Goal: Information Seeking & Learning: Learn about a topic

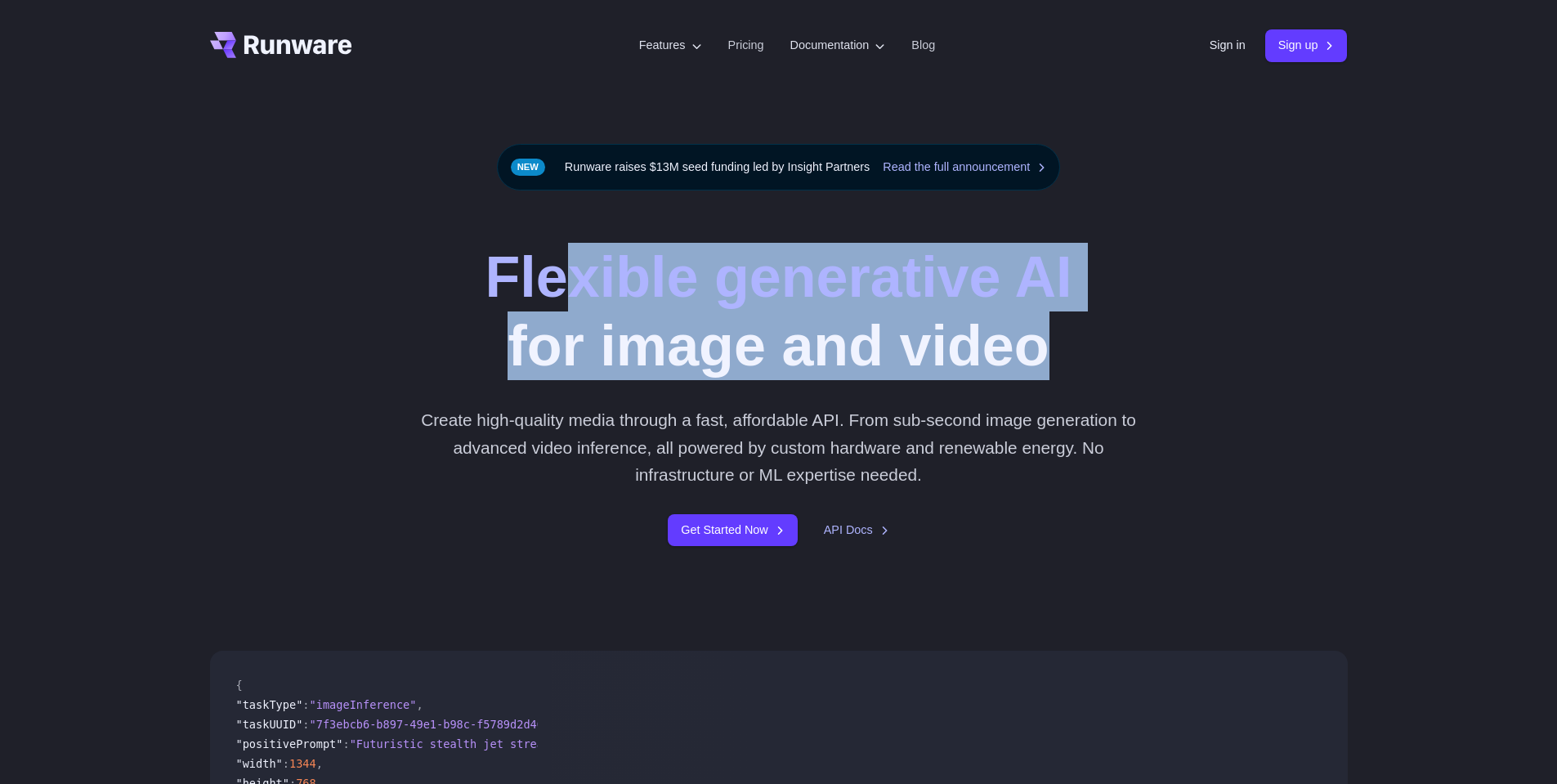
drag, startPoint x: 580, startPoint y: 267, endPoint x: 1104, endPoint y: 383, distance: 536.7
click at [1104, 383] on div "Flexible generative AI for image and video Create high-quality media through a …" at bounding box center [778, 394] width 910 height 303
drag, startPoint x: 976, startPoint y: 342, endPoint x: 611, endPoint y: 298, distance: 367.6
click at [613, 299] on h1 "Flexible generative AI for image and video" at bounding box center [778, 311] width 587 height 138
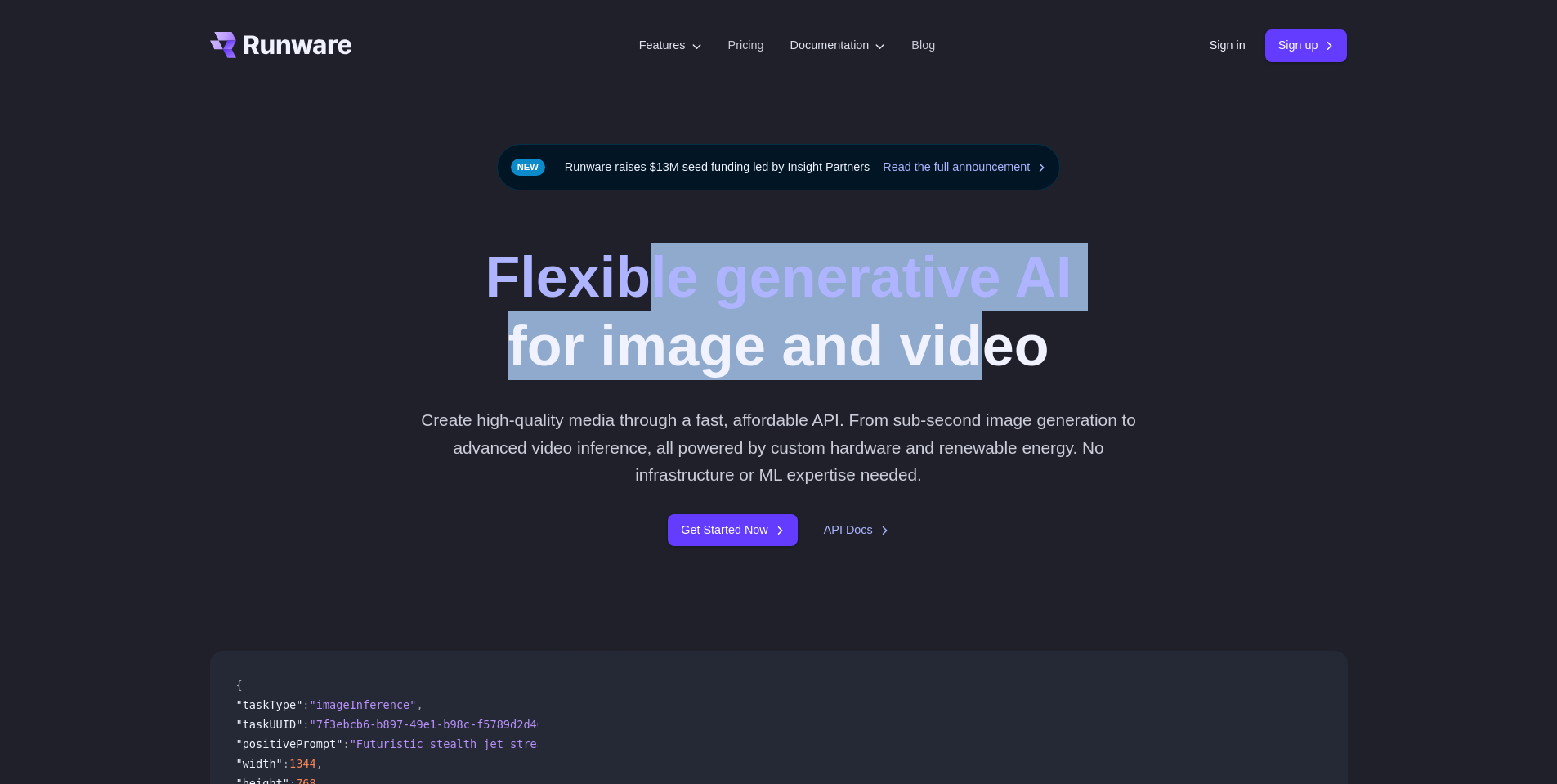
click at [611, 298] on strong "Flexible generative AI" at bounding box center [778, 276] width 587 height 64
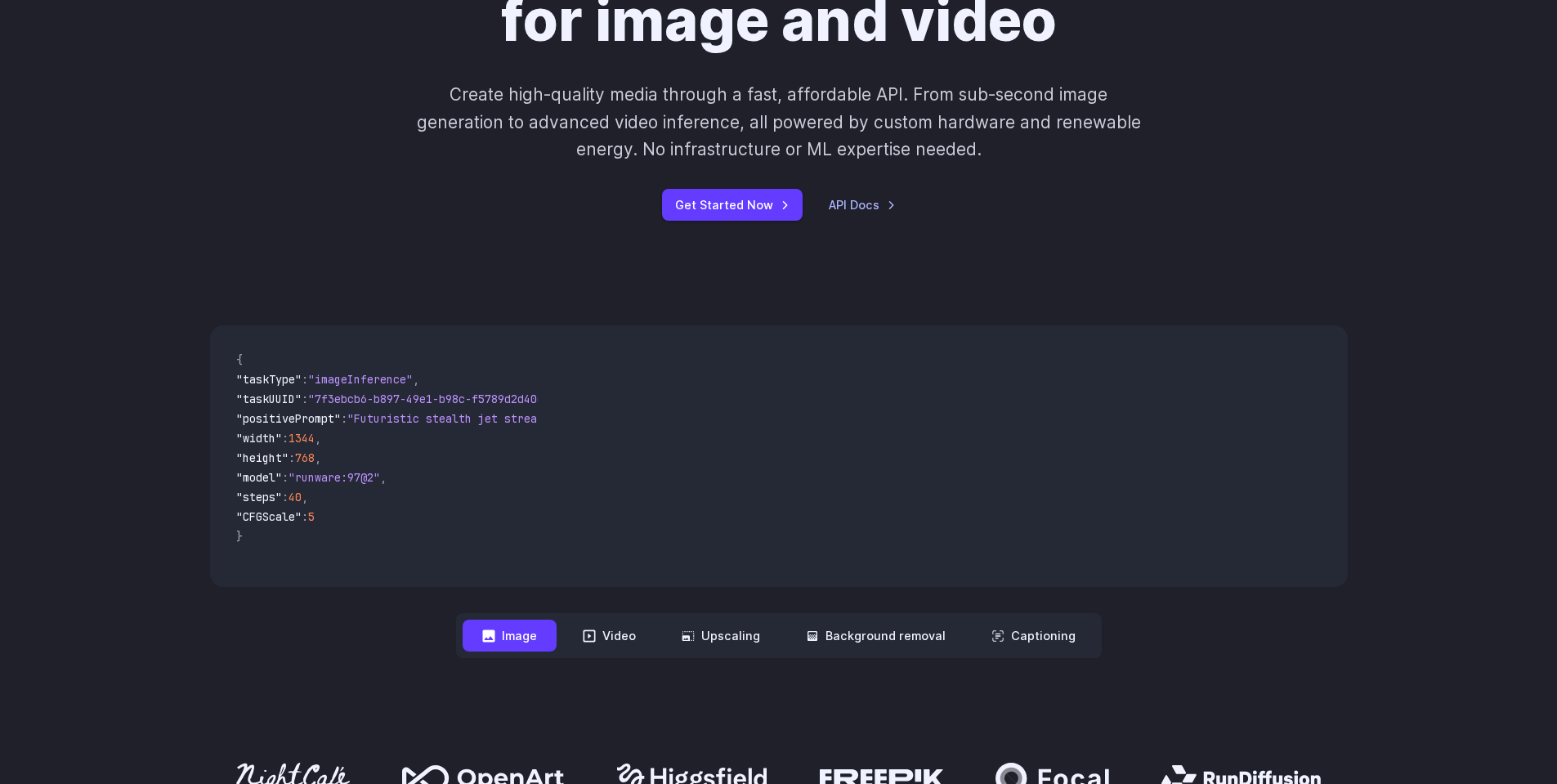
scroll to position [327, 0]
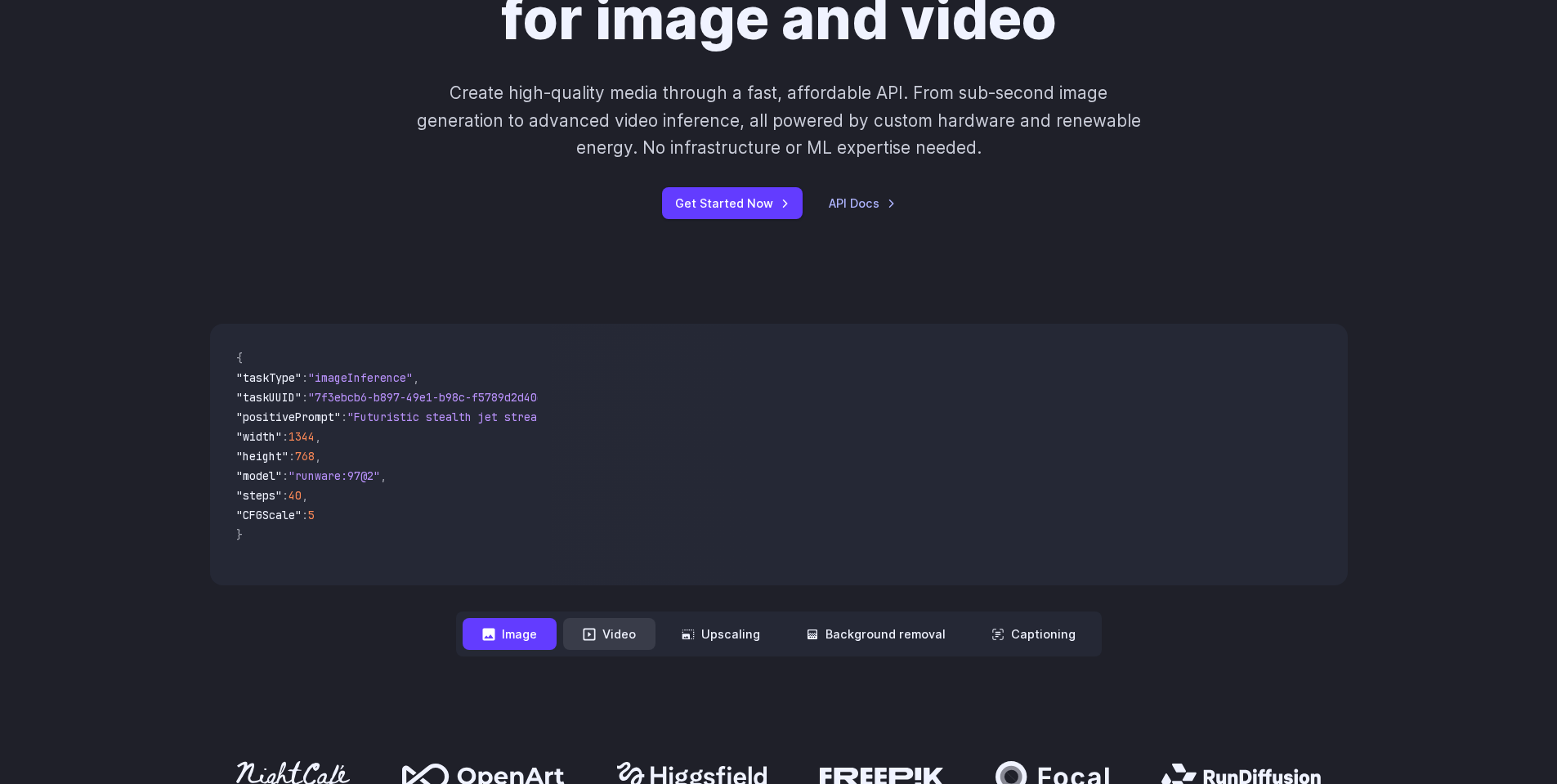
click at [633, 633] on button "Video" at bounding box center [609, 633] width 93 height 32
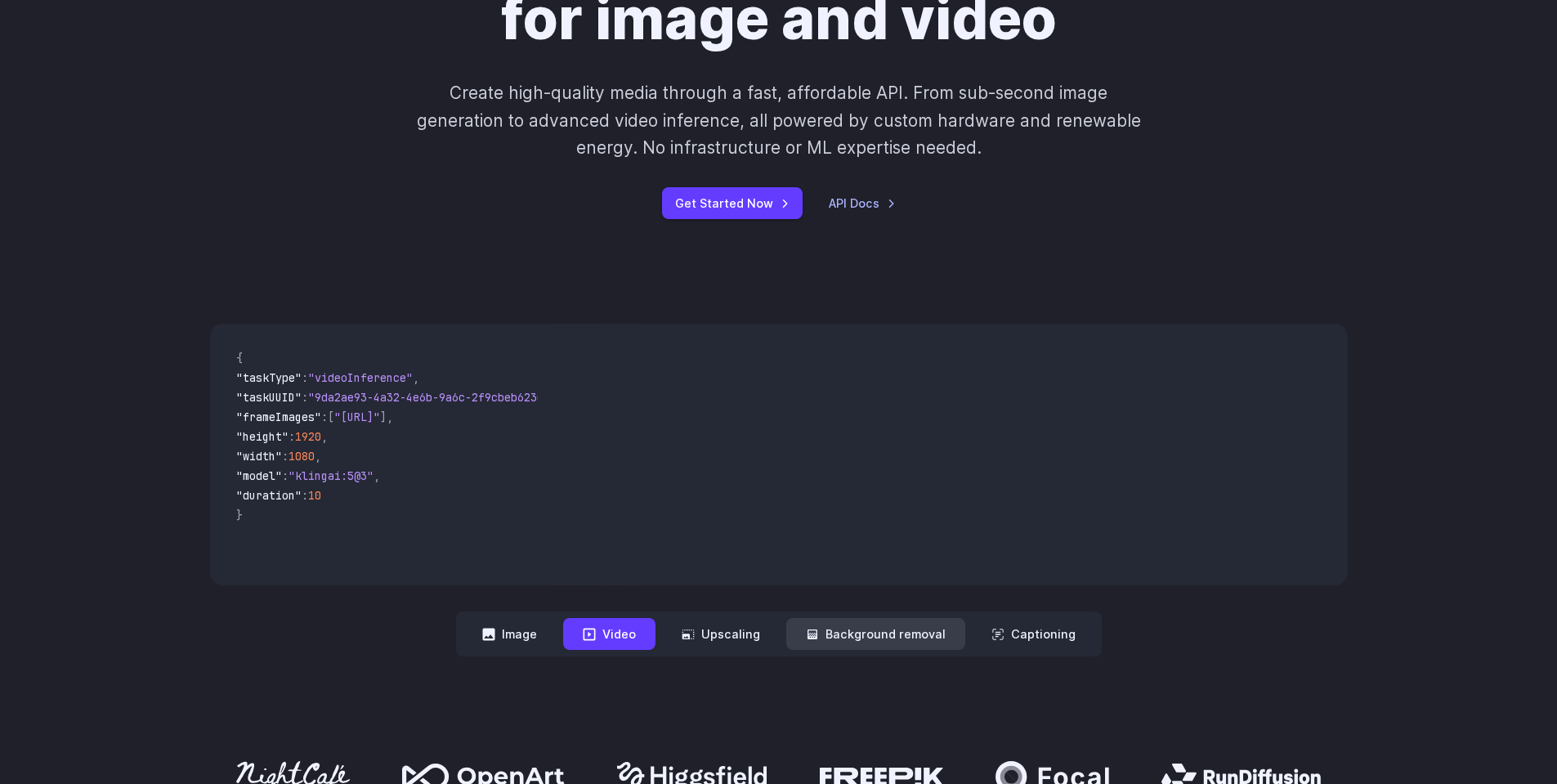
click at [911, 638] on button "Background removal" at bounding box center [875, 633] width 179 height 32
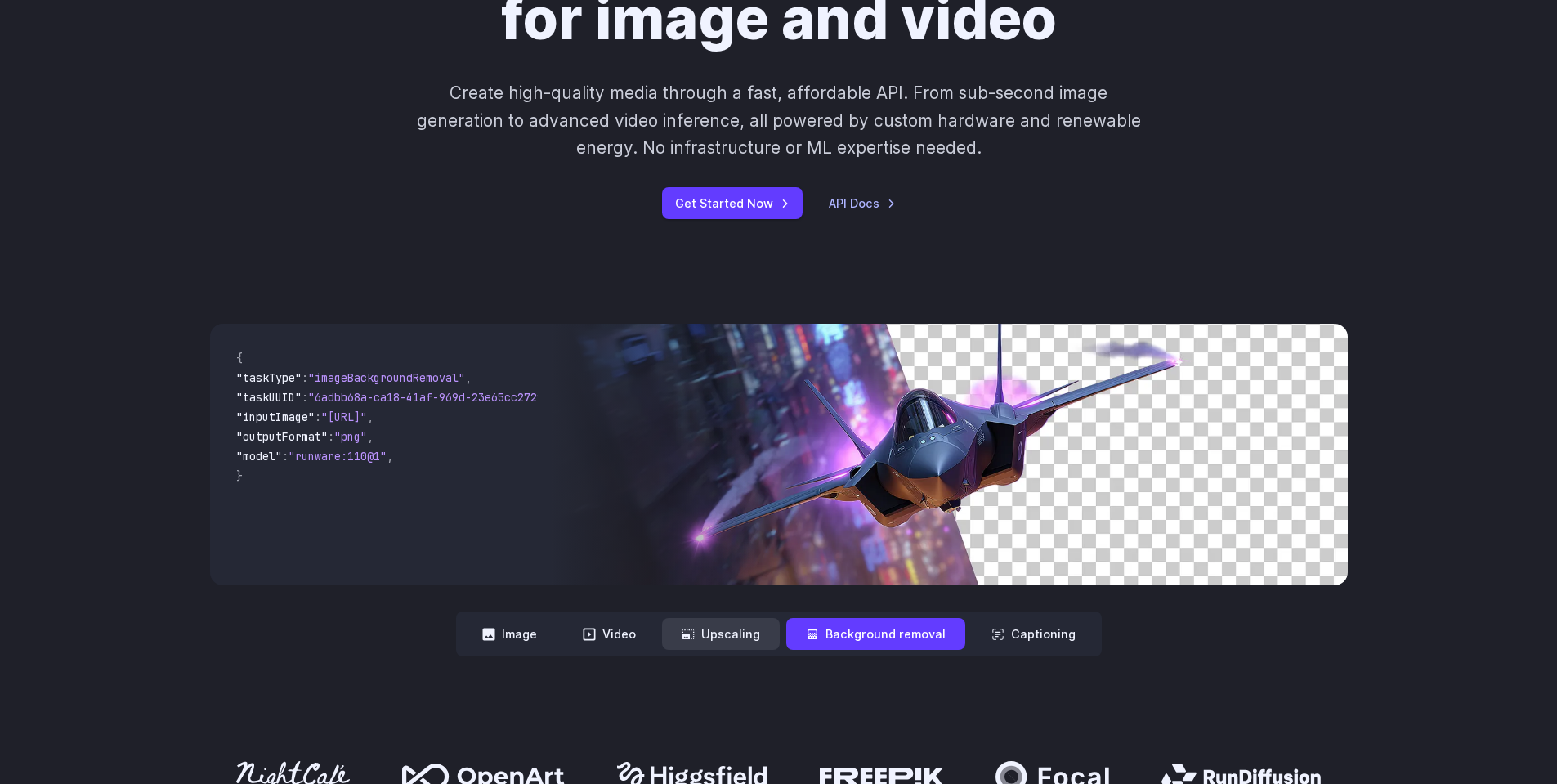
click at [728, 631] on button "Upscaling" at bounding box center [720, 633] width 118 height 32
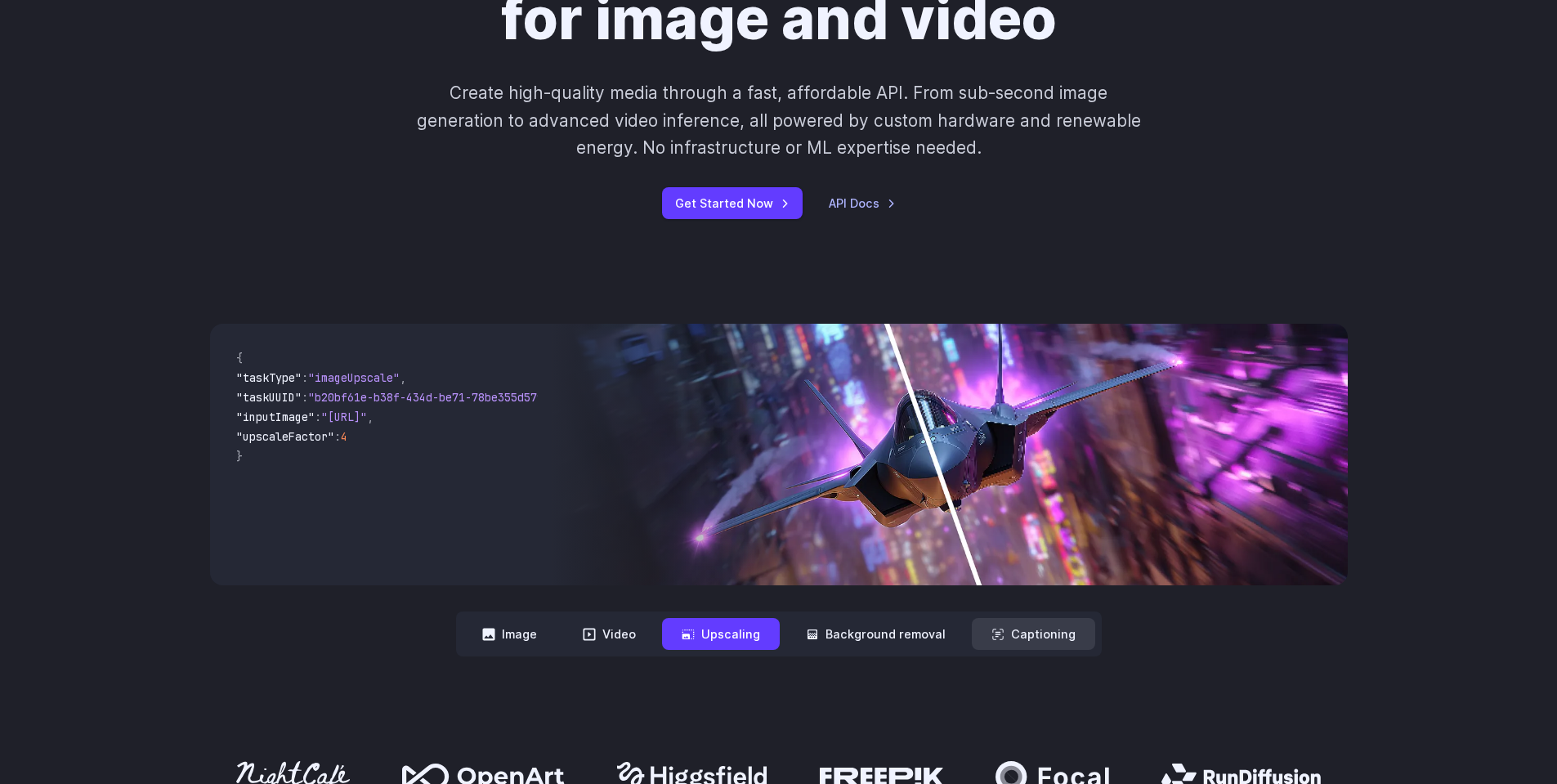
click at [1044, 633] on button "Captioning" at bounding box center [1033, 633] width 123 height 32
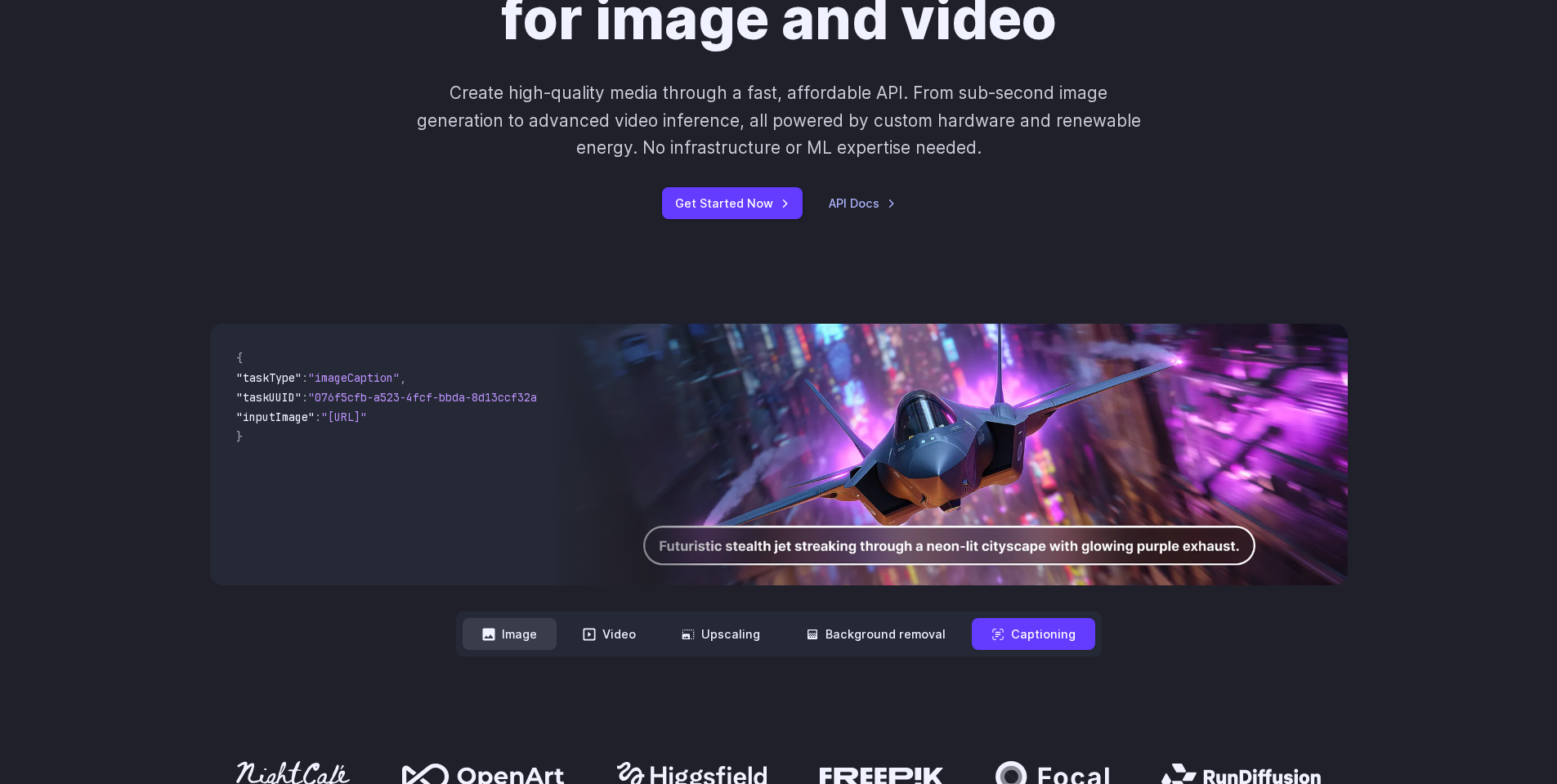
click at [519, 644] on button "Image" at bounding box center [510, 633] width 94 height 32
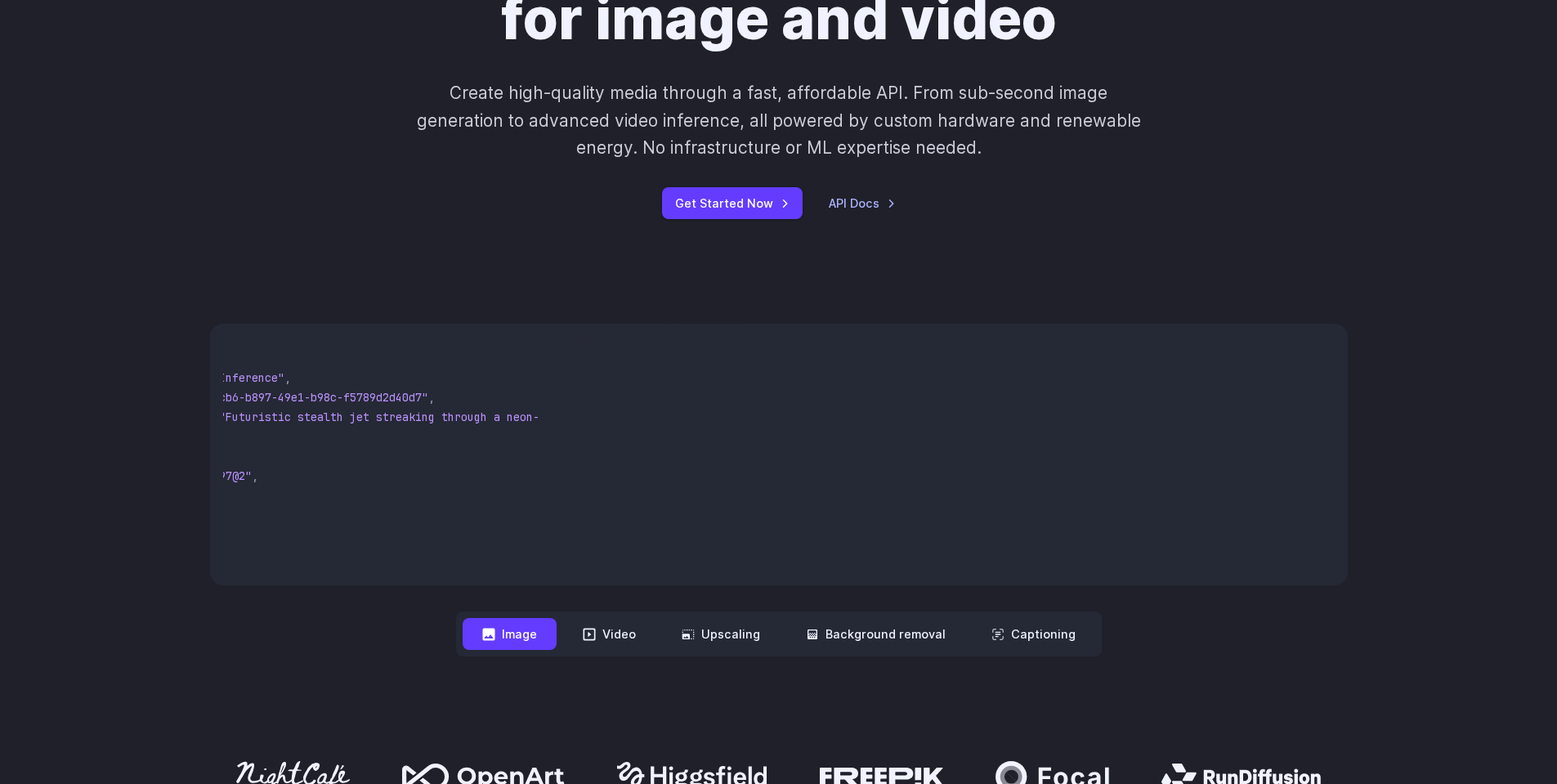
scroll to position [0, 0]
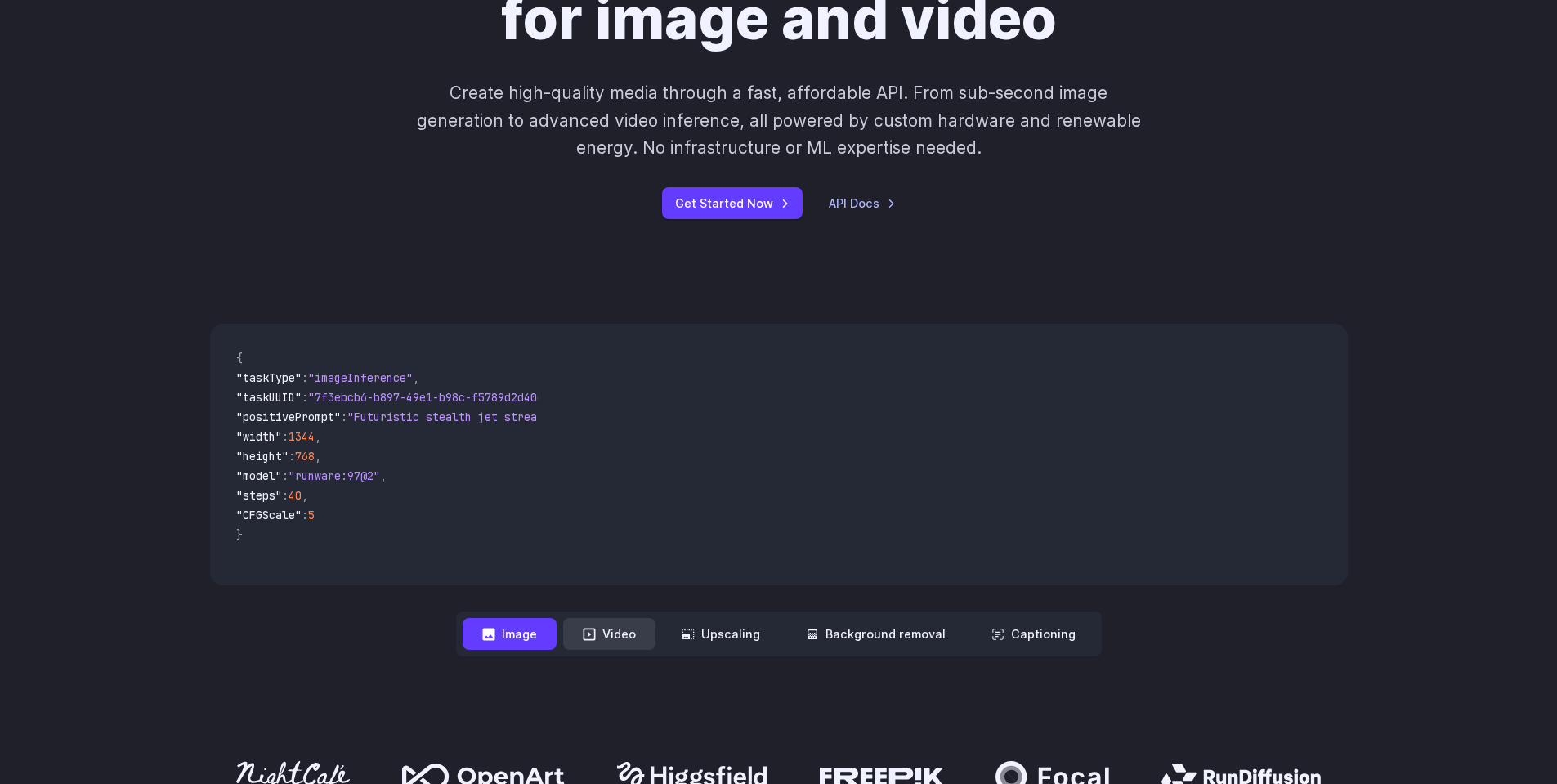
click at [607, 636] on button "Video" at bounding box center [609, 633] width 93 height 32
click at [524, 629] on button "Image" at bounding box center [510, 633] width 94 height 32
click at [609, 627] on button "Video" at bounding box center [609, 633] width 93 height 32
click at [509, 628] on button "Image" at bounding box center [510, 633] width 94 height 32
click at [575, 630] on button "Video" at bounding box center [609, 633] width 93 height 32
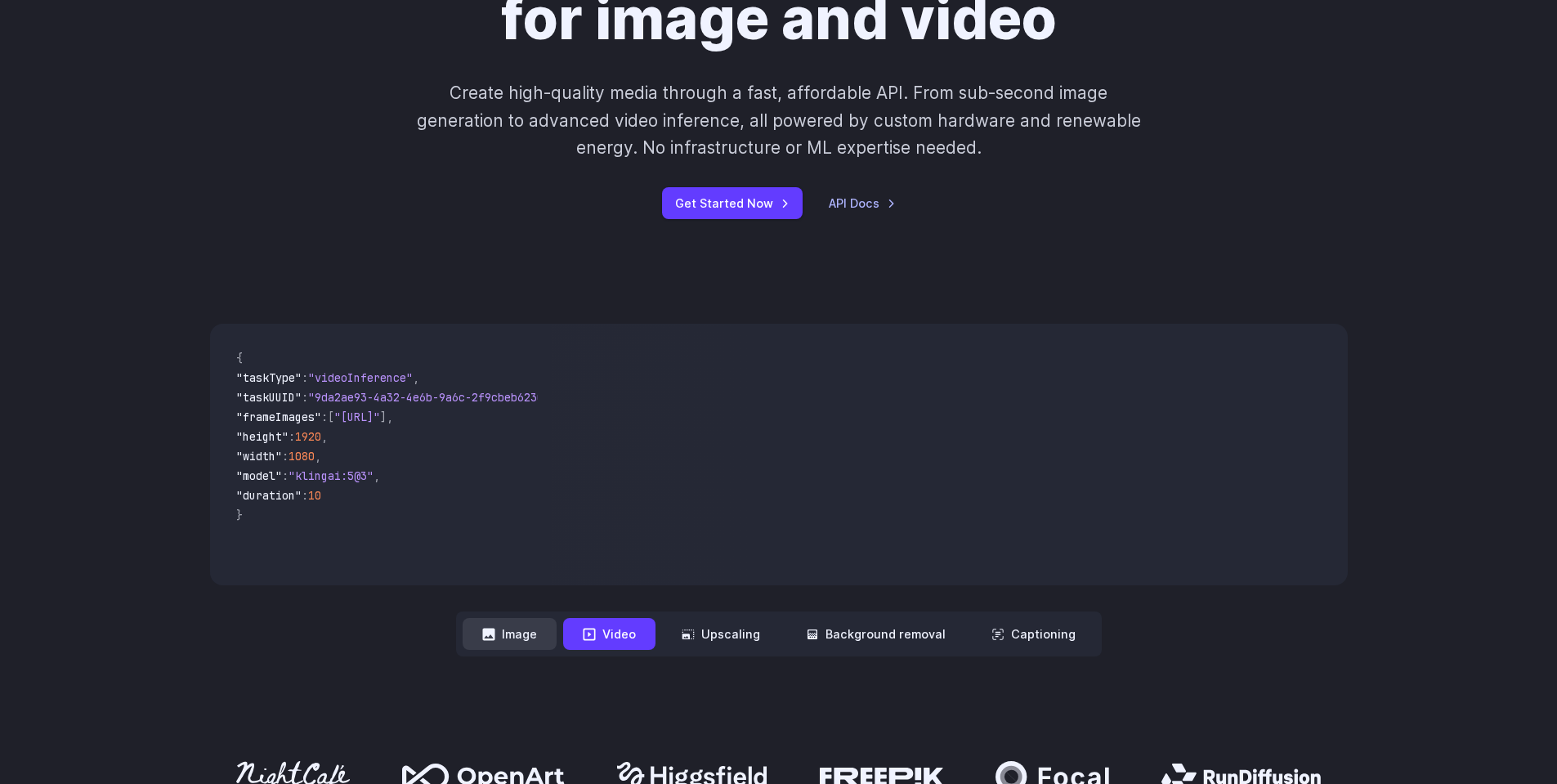
click at [514, 631] on button "Image" at bounding box center [510, 633] width 94 height 32
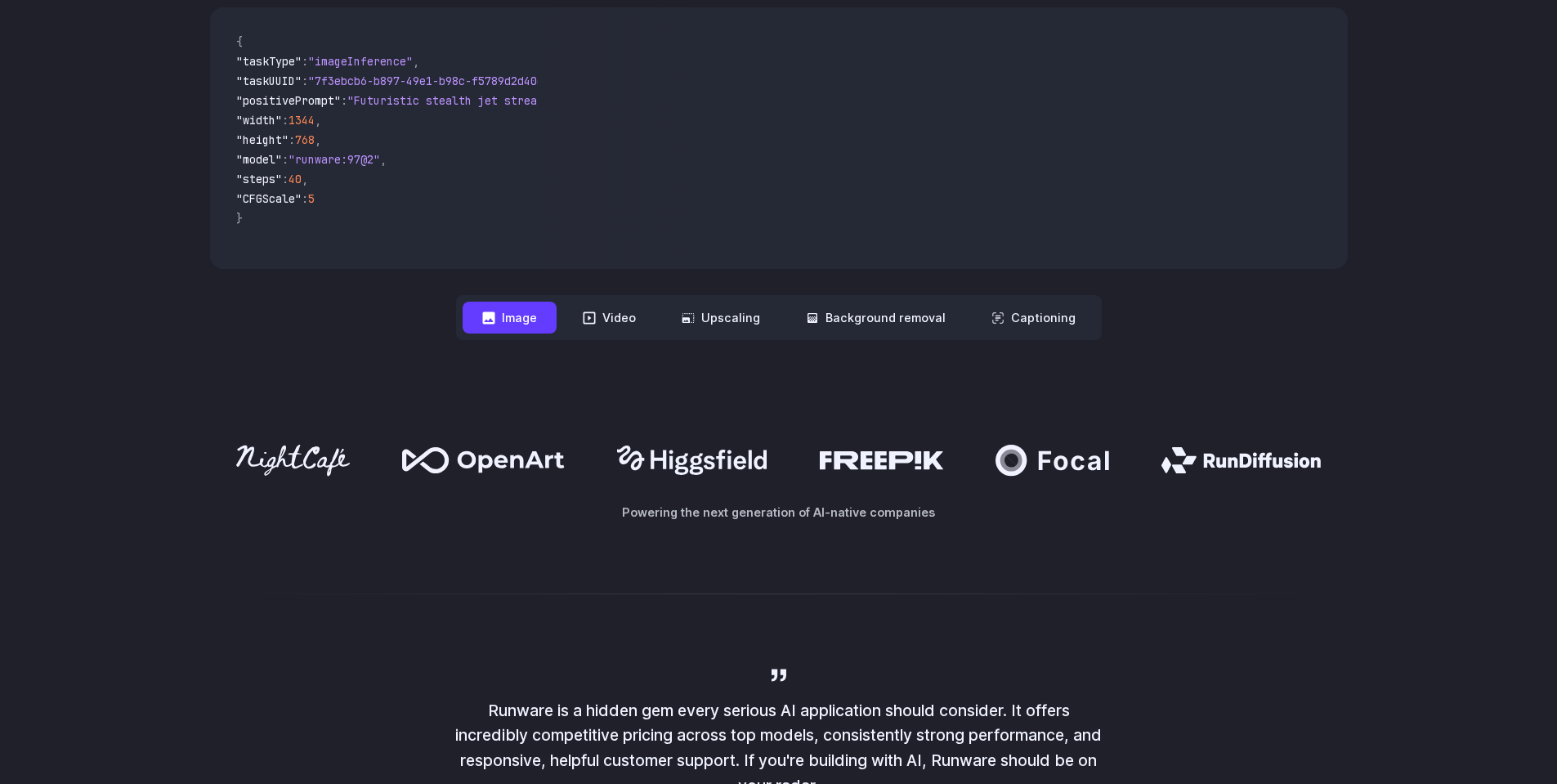
scroll to position [735, 0]
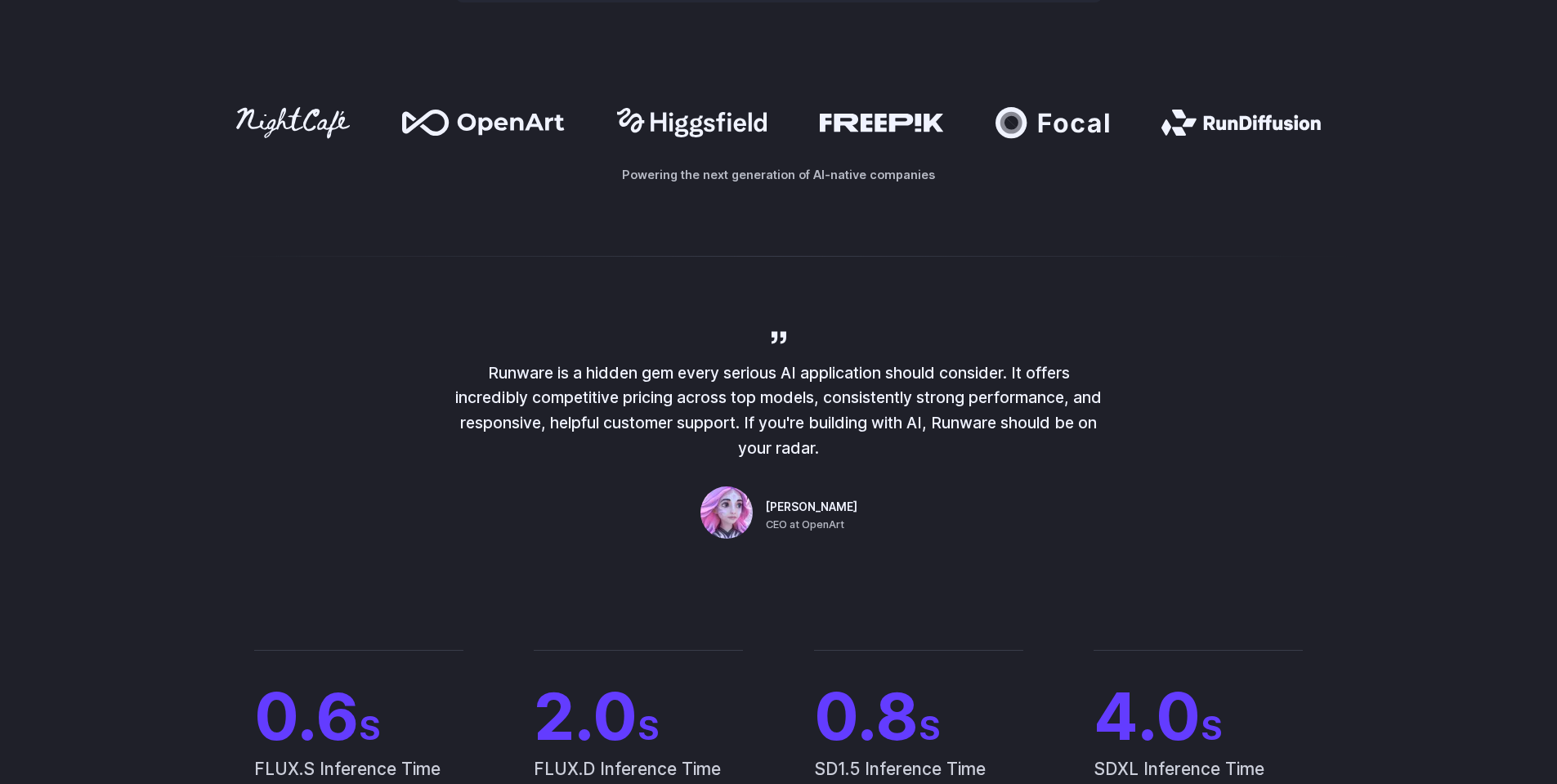
drag, startPoint x: 731, startPoint y: 393, endPoint x: 919, endPoint y: 456, distance: 198.3
click at [919, 456] on p "Runware is a hidden gem every serious AI application should consider. It offers…" at bounding box center [779, 410] width 654 height 101
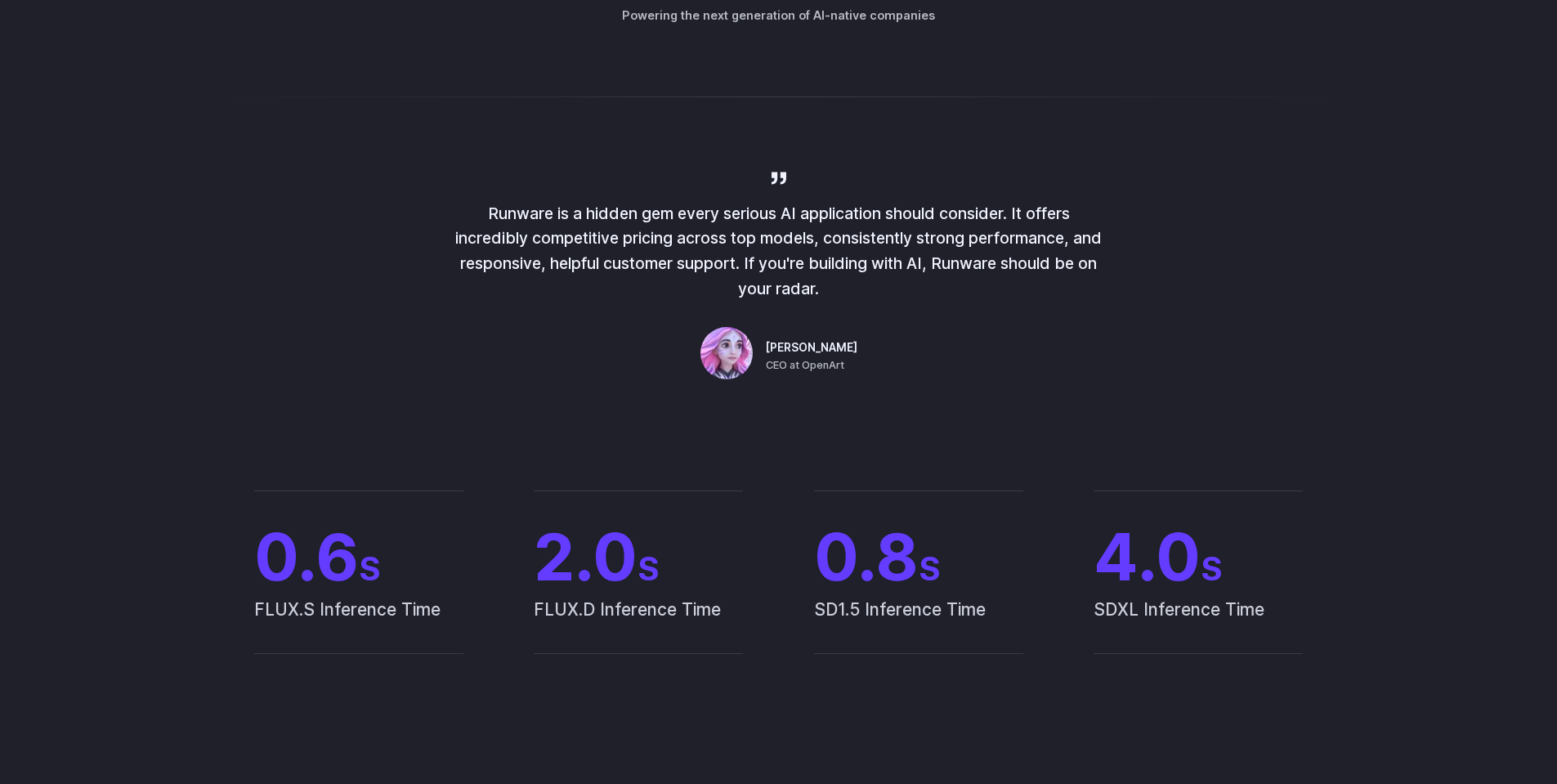
scroll to position [1144, 0]
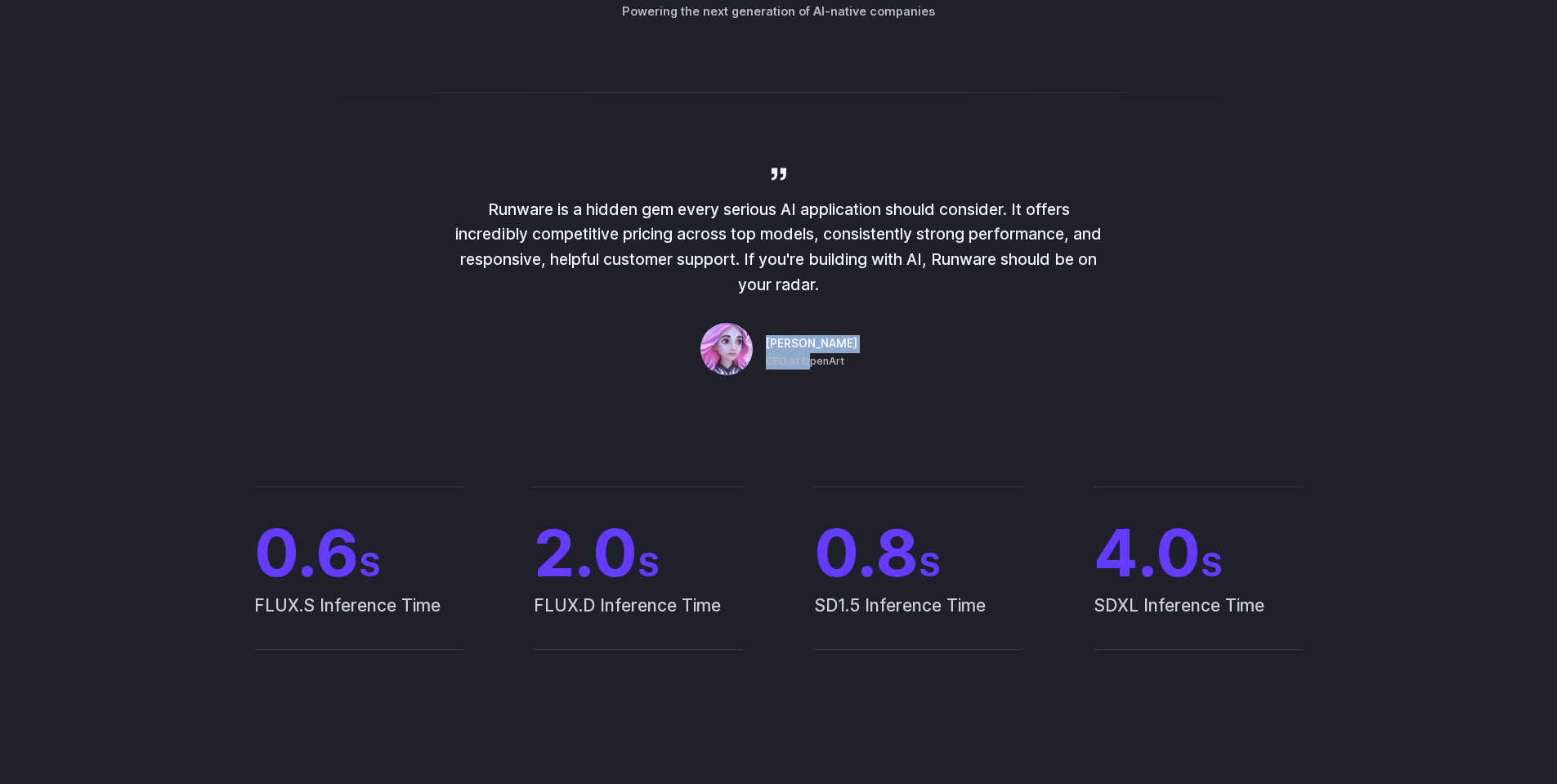
drag, startPoint x: 773, startPoint y: 367, endPoint x: 758, endPoint y: 366, distance: 15.0
click at [759, 366] on div "[PERSON_NAME] CEO at OpenArt" at bounding box center [779, 352] width 157 height 59
click at [758, 366] on div "[PERSON_NAME] CEO at OpenArt" at bounding box center [779, 352] width 157 height 59
drag, startPoint x: 822, startPoint y: 359, endPoint x: 900, endPoint y: 362, distance: 78.1
click at [900, 362] on div "Runware is a hidden gem every serious AI application should consider. It offers…" at bounding box center [779, 272] width 654 height 217
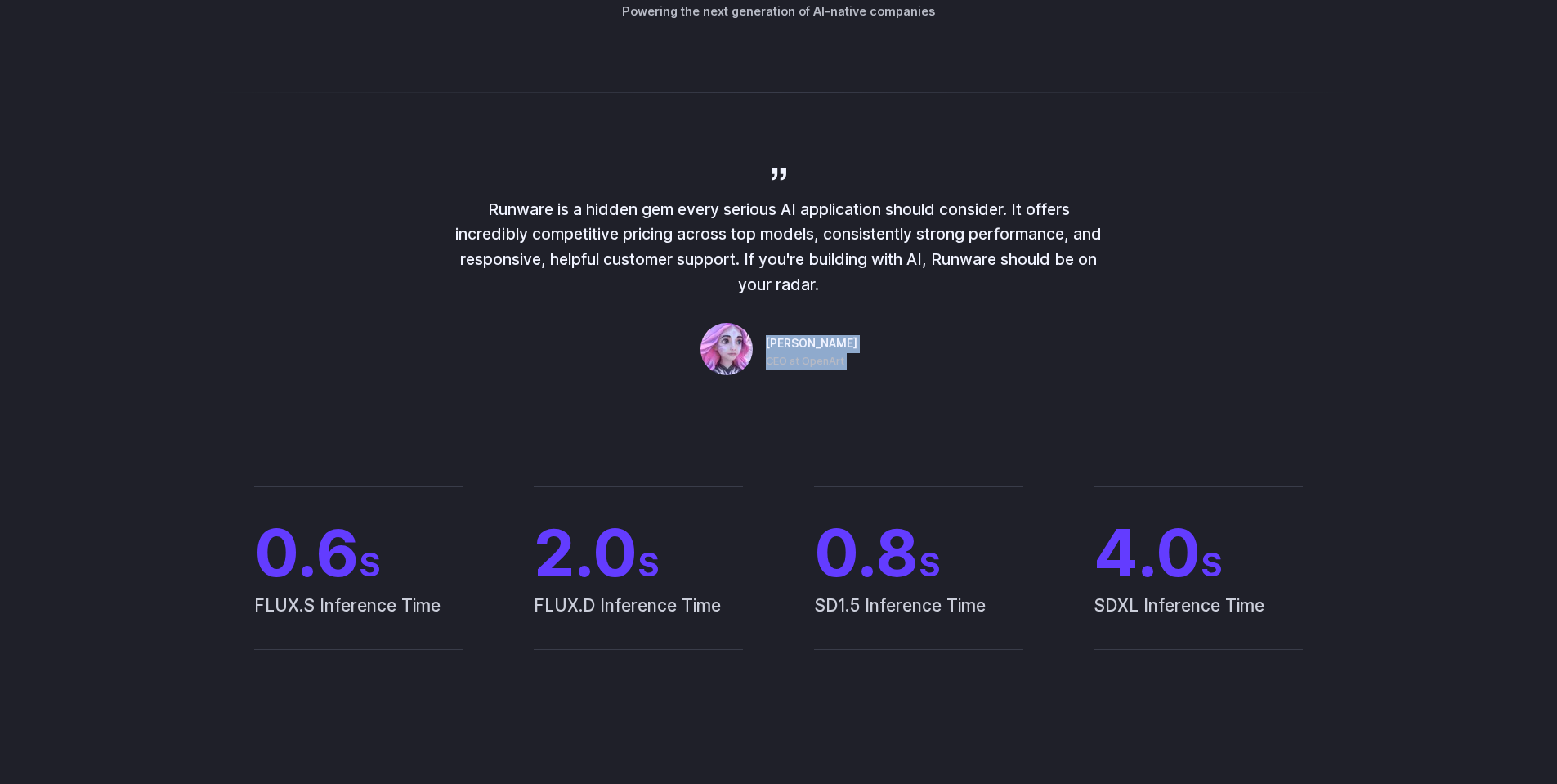
click at [900, 362] on div "Runware is a hidden gem every serious AI application should consider. It offers…" at bounding box center [779, 272] width 654 height 217
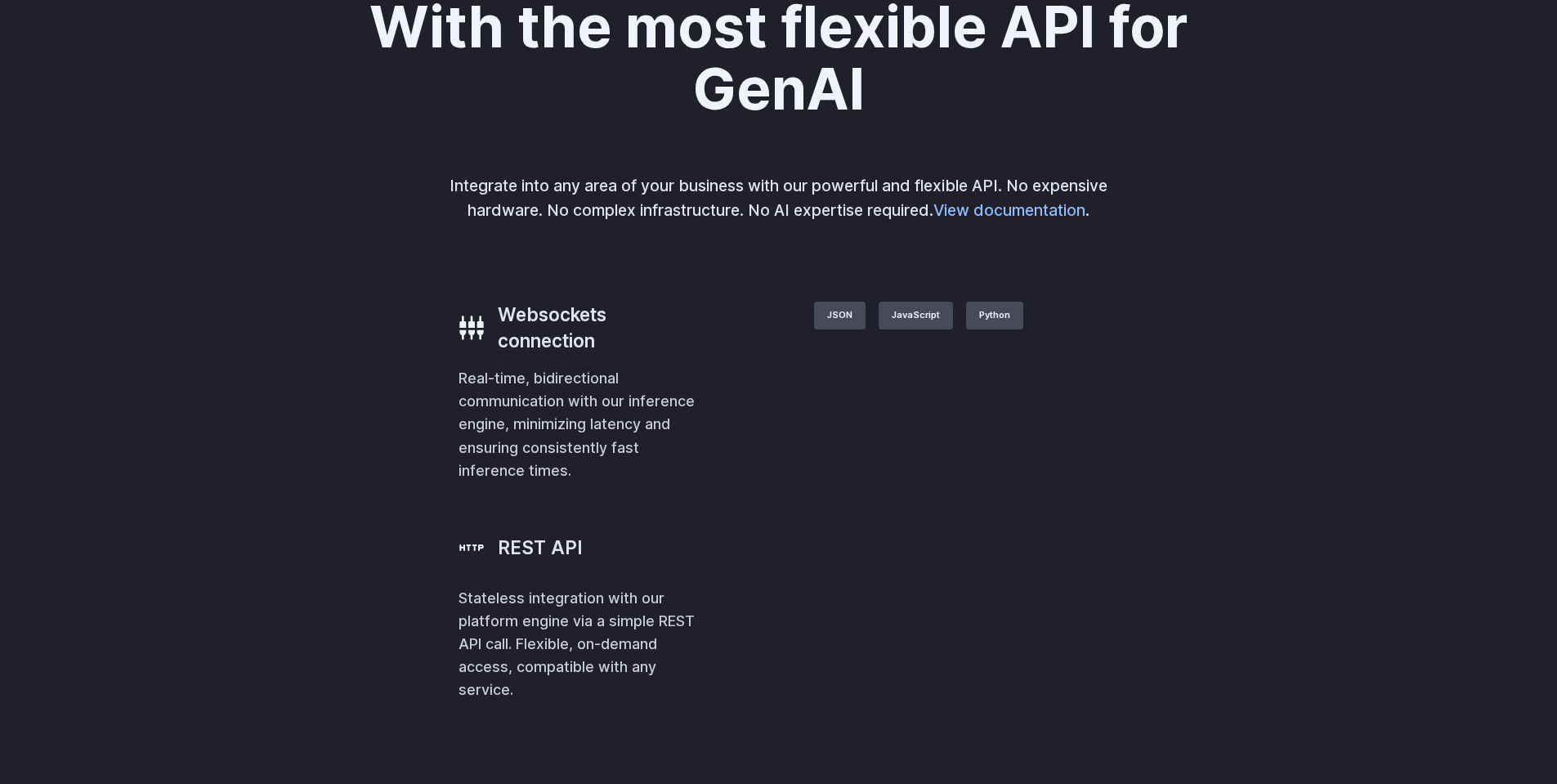
scroll to position [3595, 0]
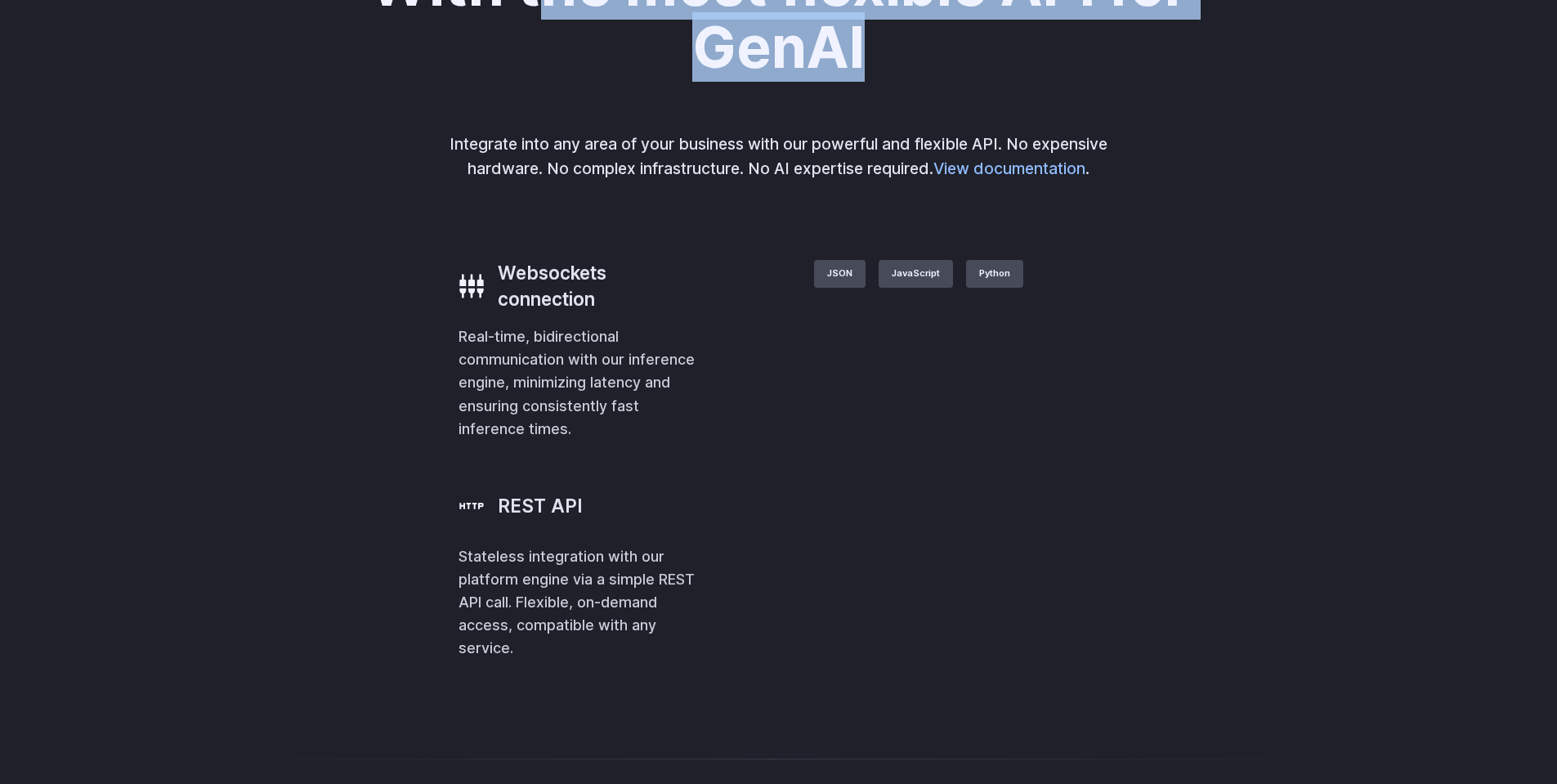
drag, startPoint x: 552, startPoint y: 384, endPoint x: 986, endPoint y: 459, distance: 440.4
click at [986, 79] on h2 "With the most flexible API for GenAI" at bounding box center [778, 16] width 910 height 125
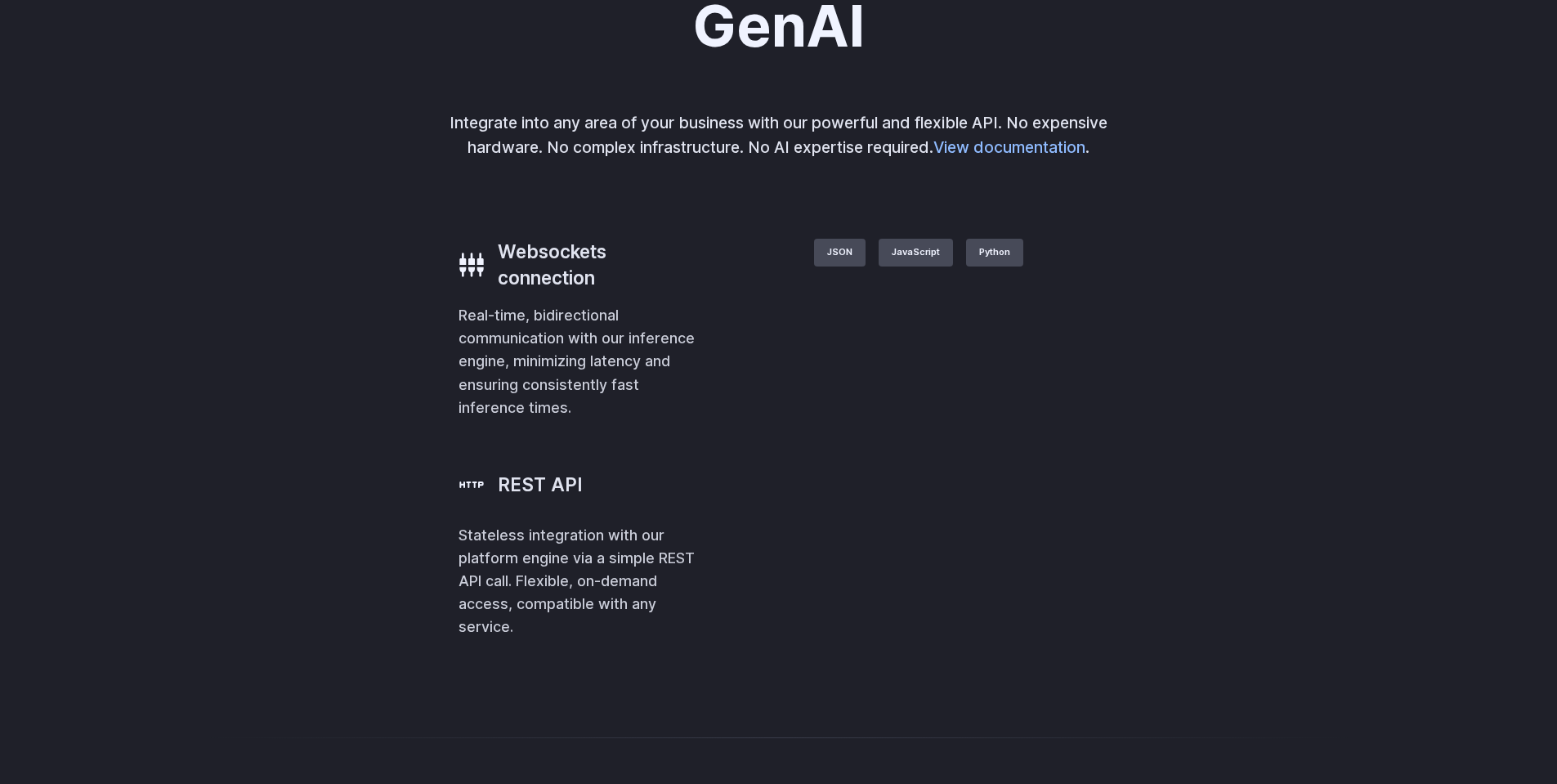
scroll to position [3923, 0]
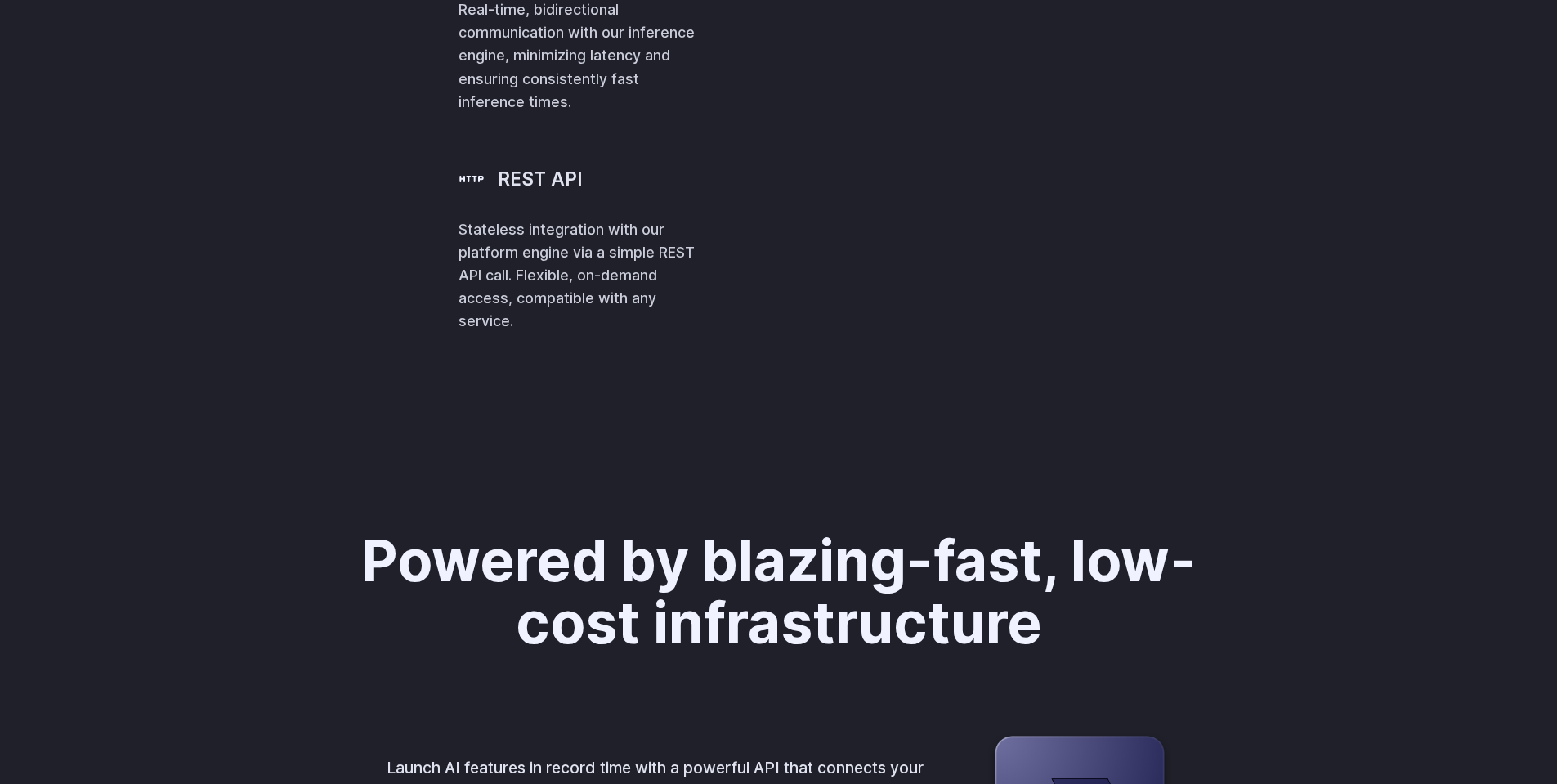
drag, startPoint x: 748, startPoint y: 430, endPoint x: 925, endPoint y: 546, distance: 211.6
click at [0, 0] on code "[ { "taskType" : "imageInference" , "taskUUID" : "67aa2c57-3301-43ae-aa3b-dd40b…" at bounding box center [0, 0] width 0 height 0
click at [0, 0] on span ""CFGScale" : 4.0 ," at bounding box center [0, 0] width 0 height 0
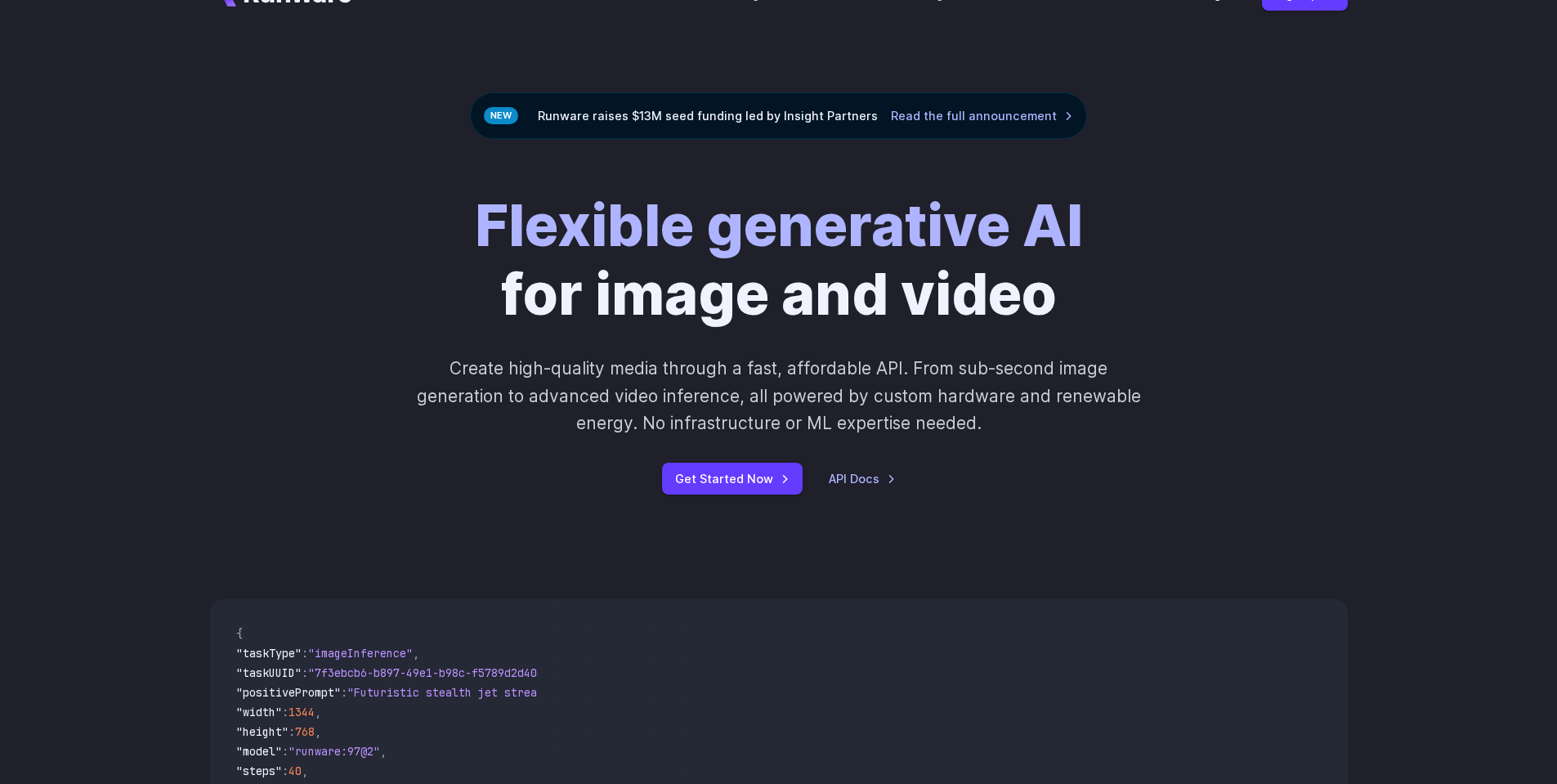
scroll to position [0, 0]
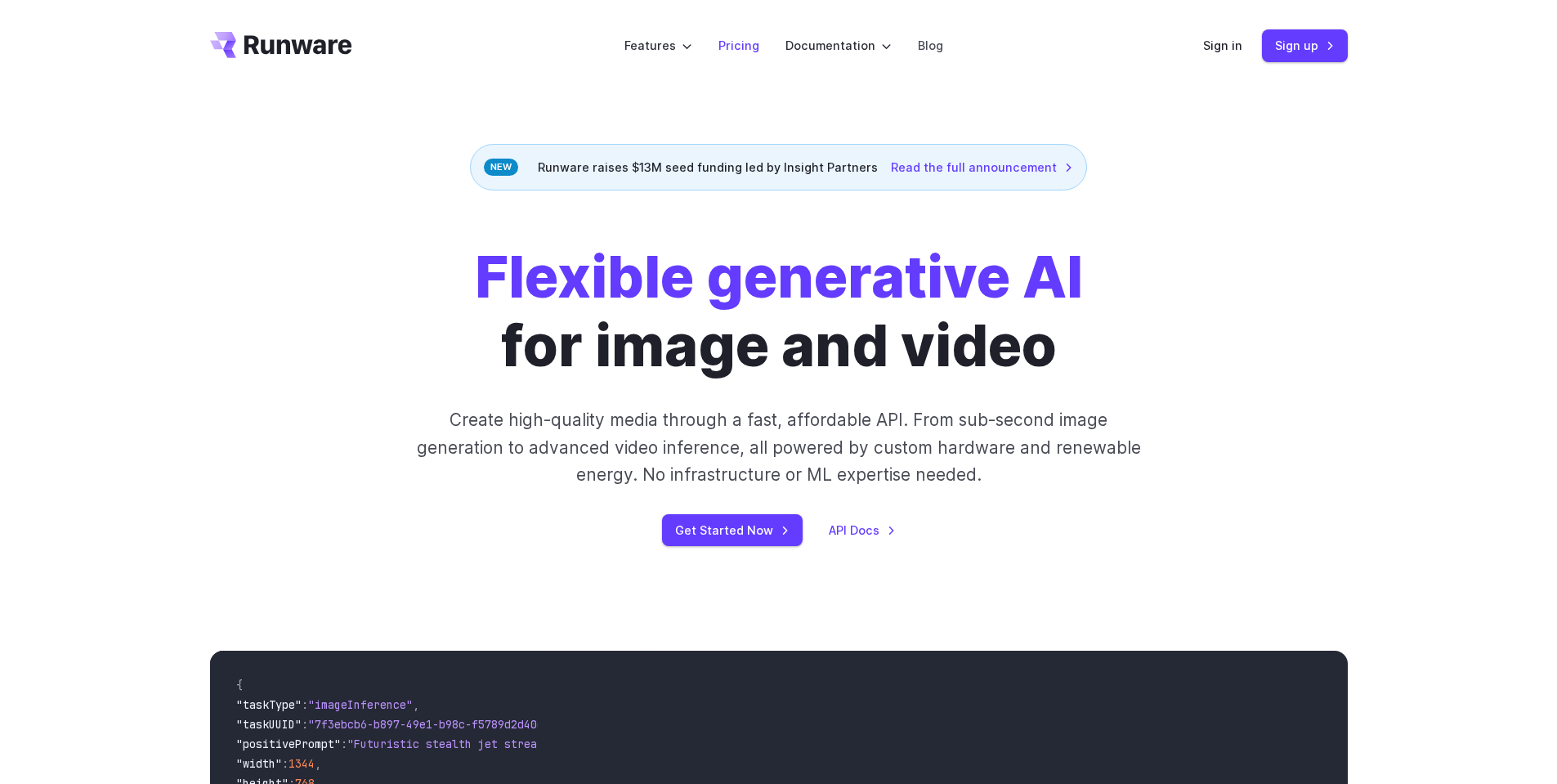
click at [723, 46] on link "Pricing" at bounding box center [738, 45] width 41 height 19
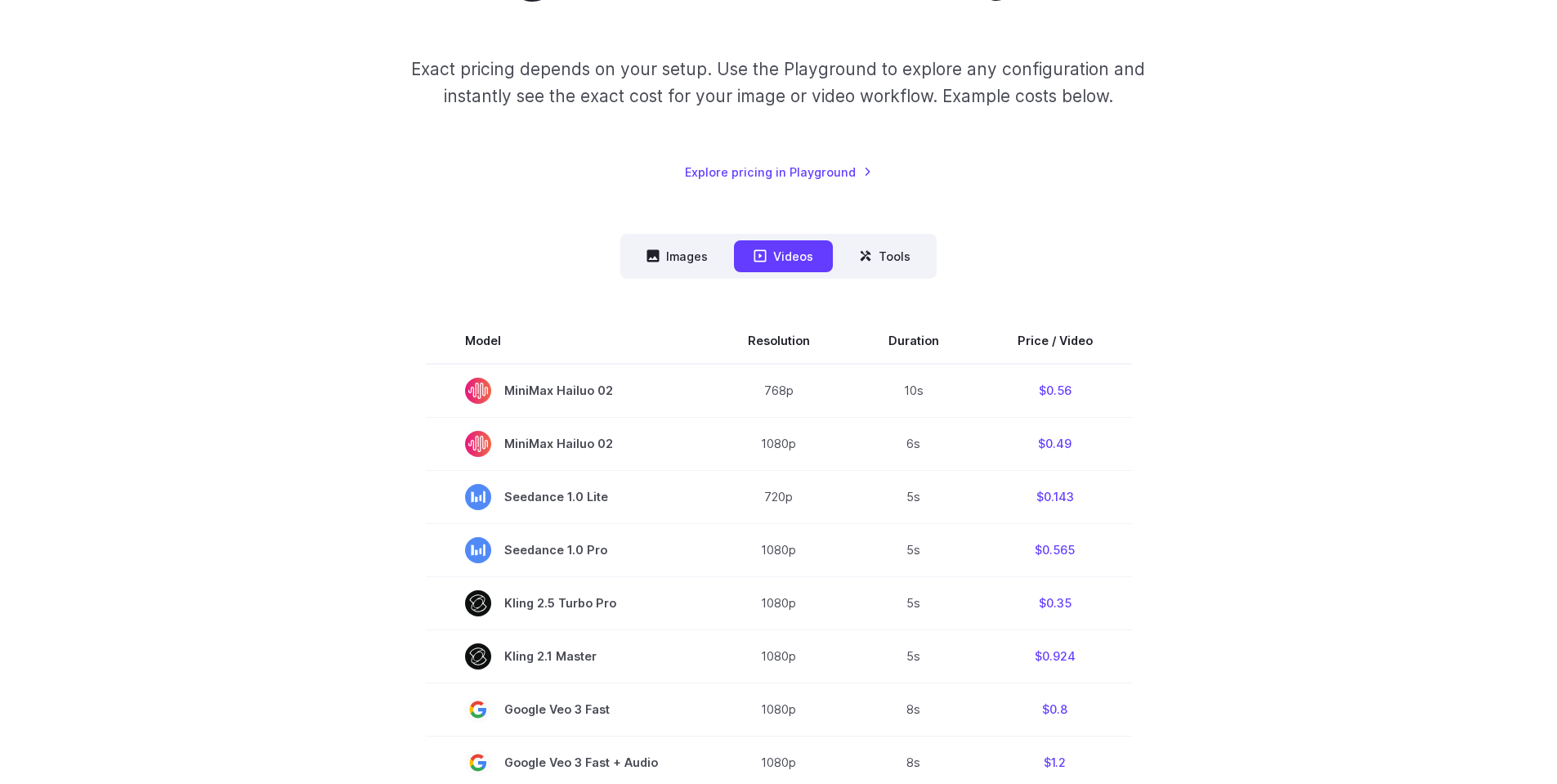
scroll to position [245, 0]
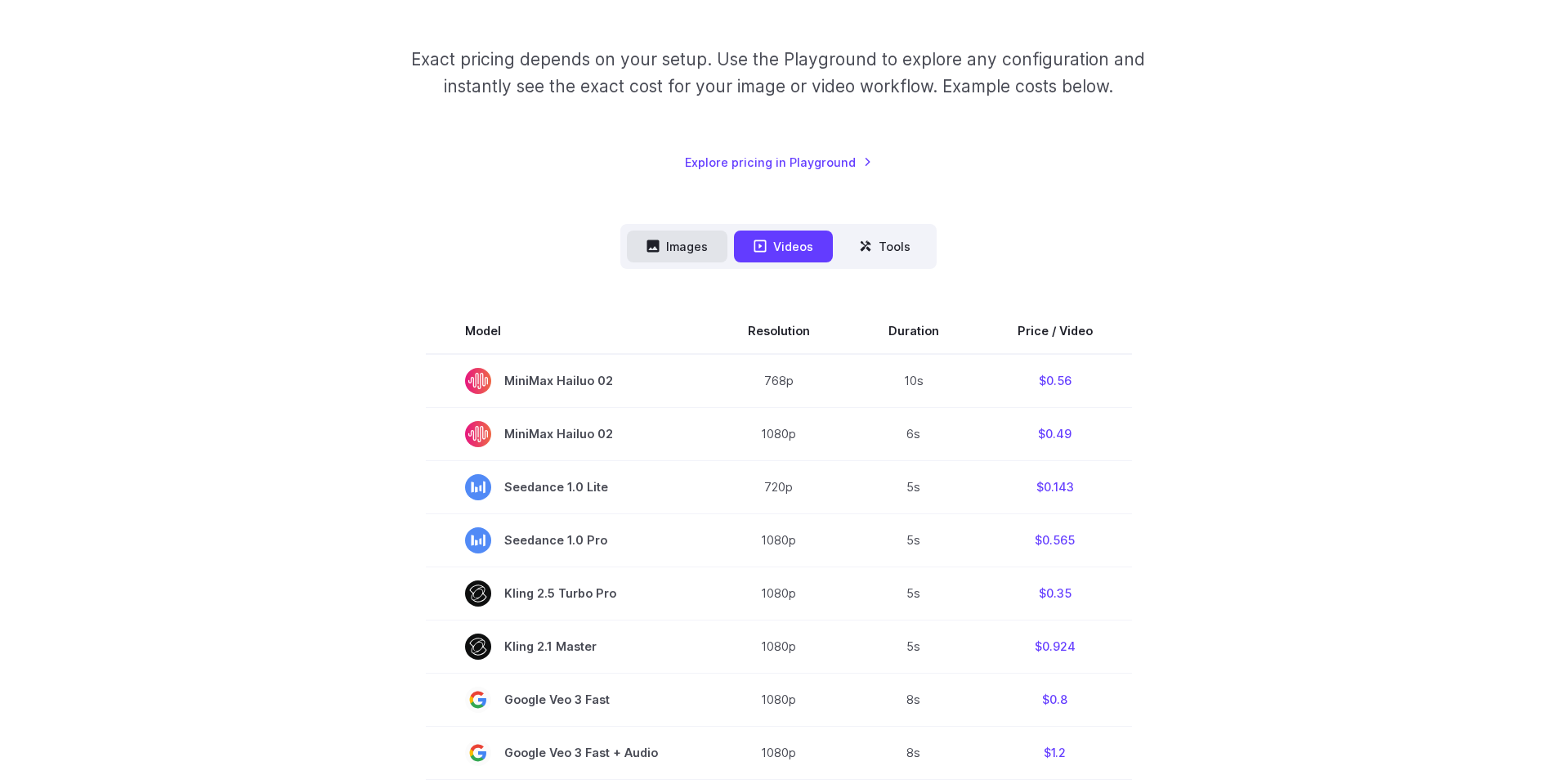
click at [670, 236] on button "Images" at bounding box center [677, 246] width 101 height 32
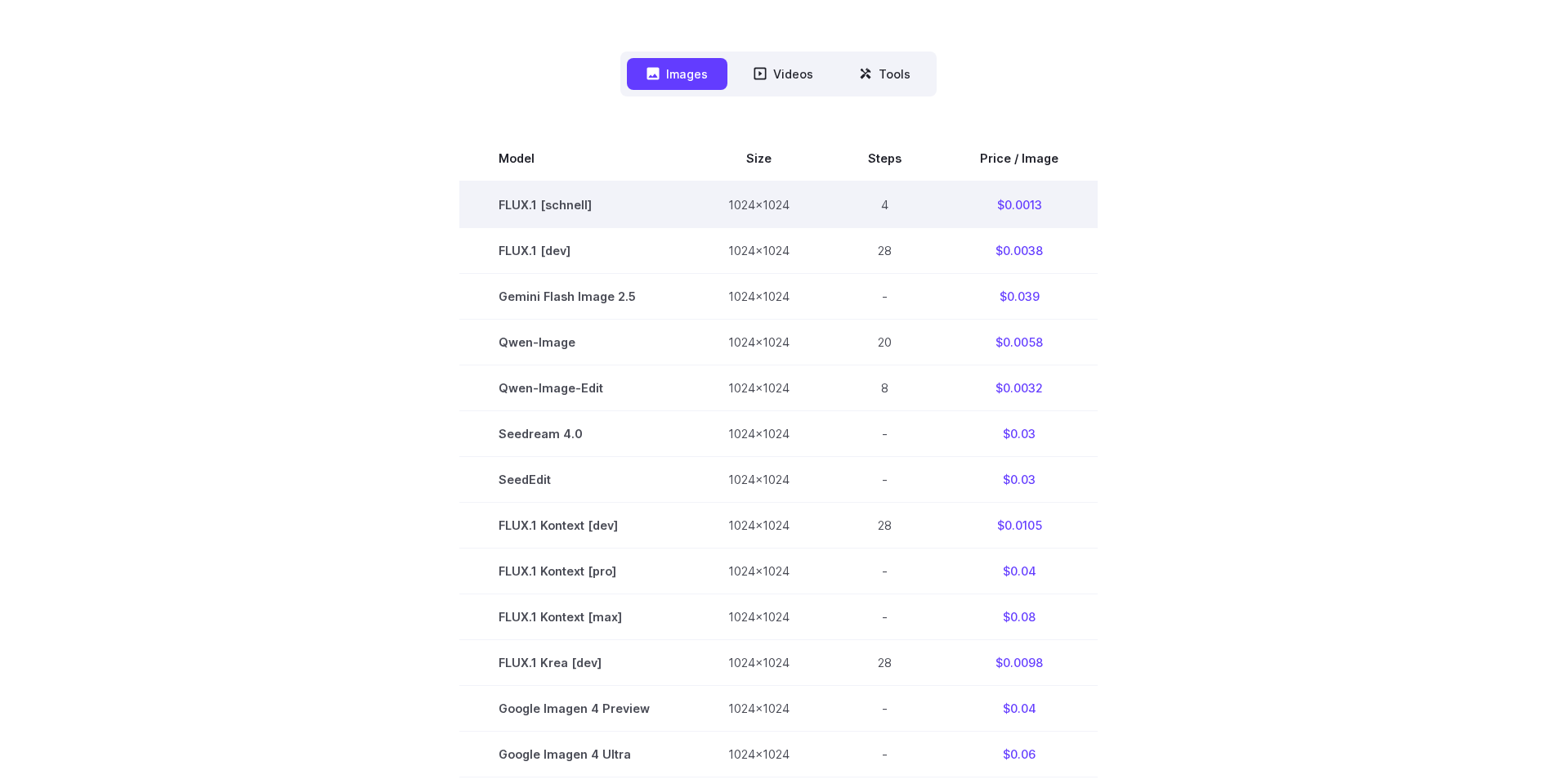
scroll to position [409, 0]
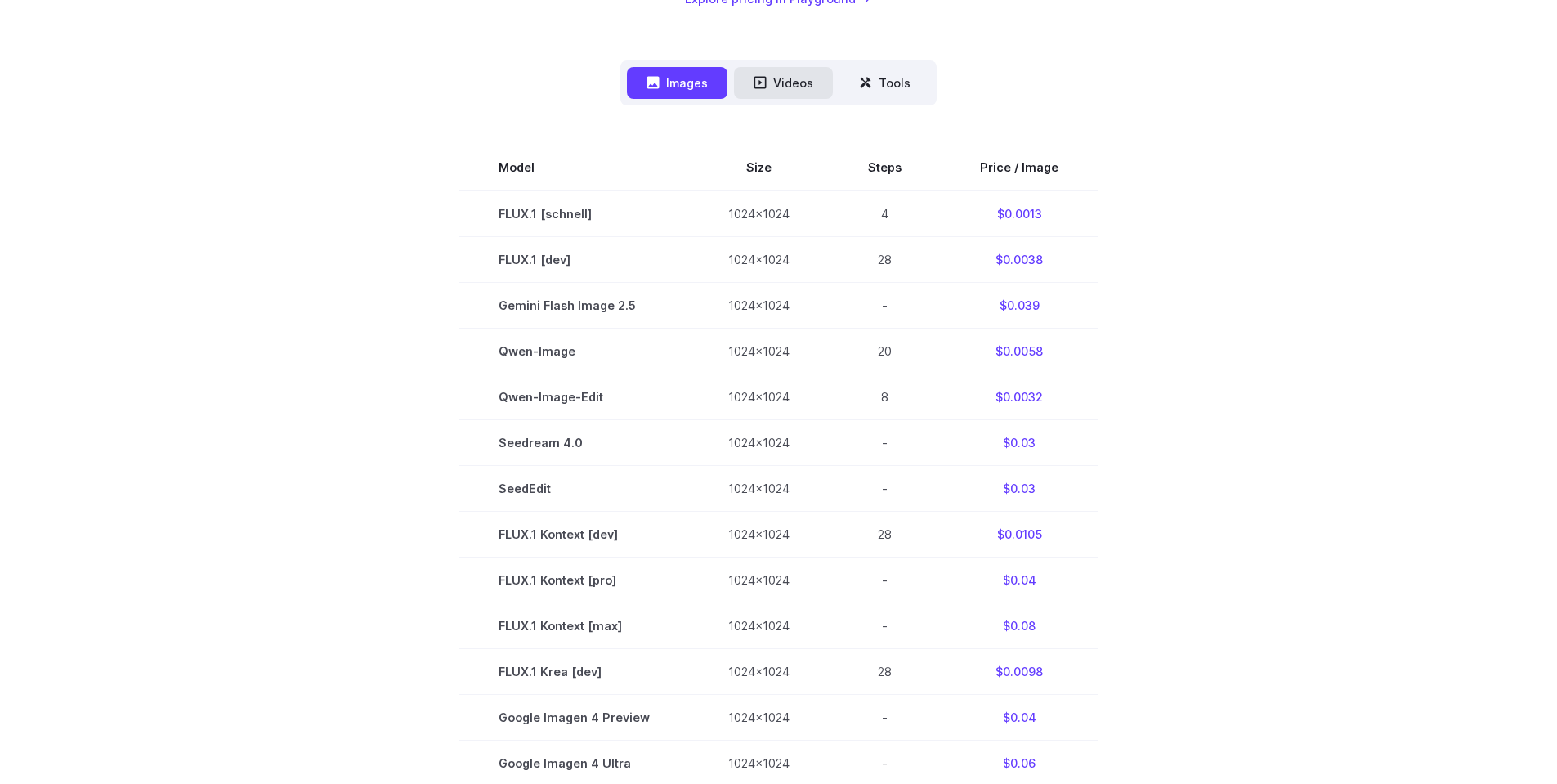
click at [768, 86] on button "Videos" at bounding box center [783, 82] width 99 height 32
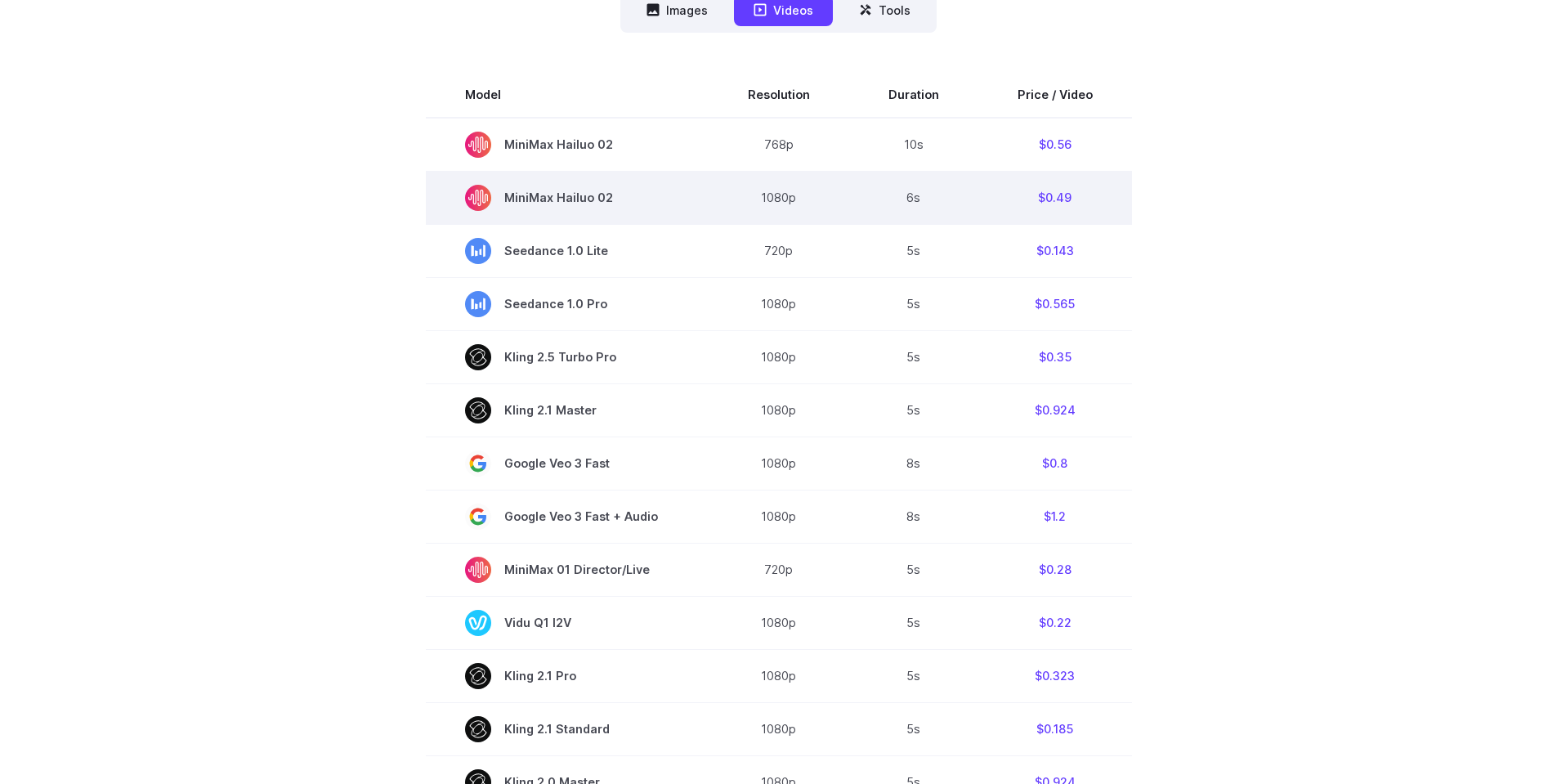
scroll to position [491, 0]
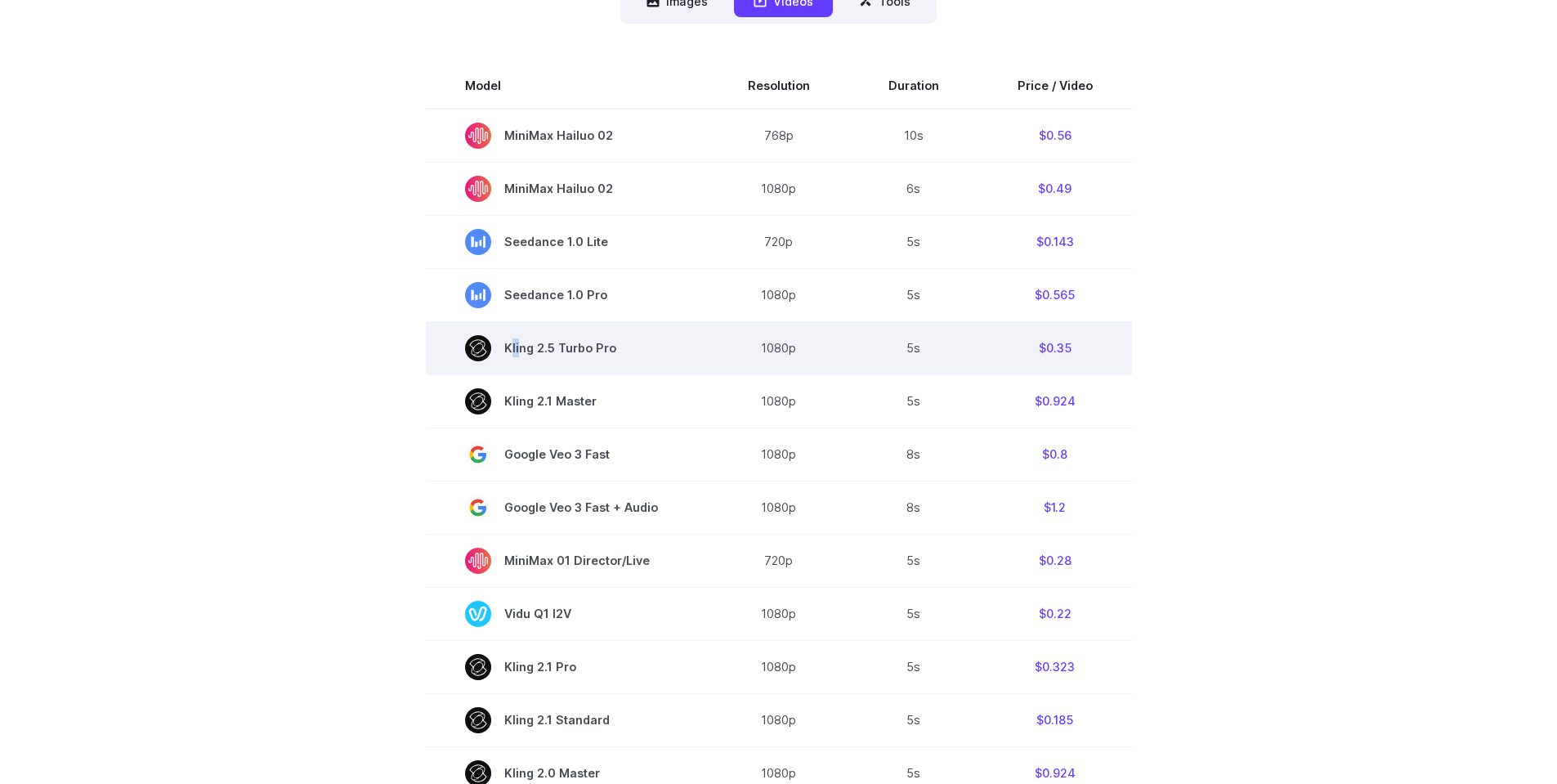
drag, startPoint x: 523, startPoint y: 347, endPoint x: 652, endPoint y: 340, distance: 129.2
click at [652, 340] on span "Kling 2.5 Turbo Pro" at bounding box center [567, 347] width 204 height 26
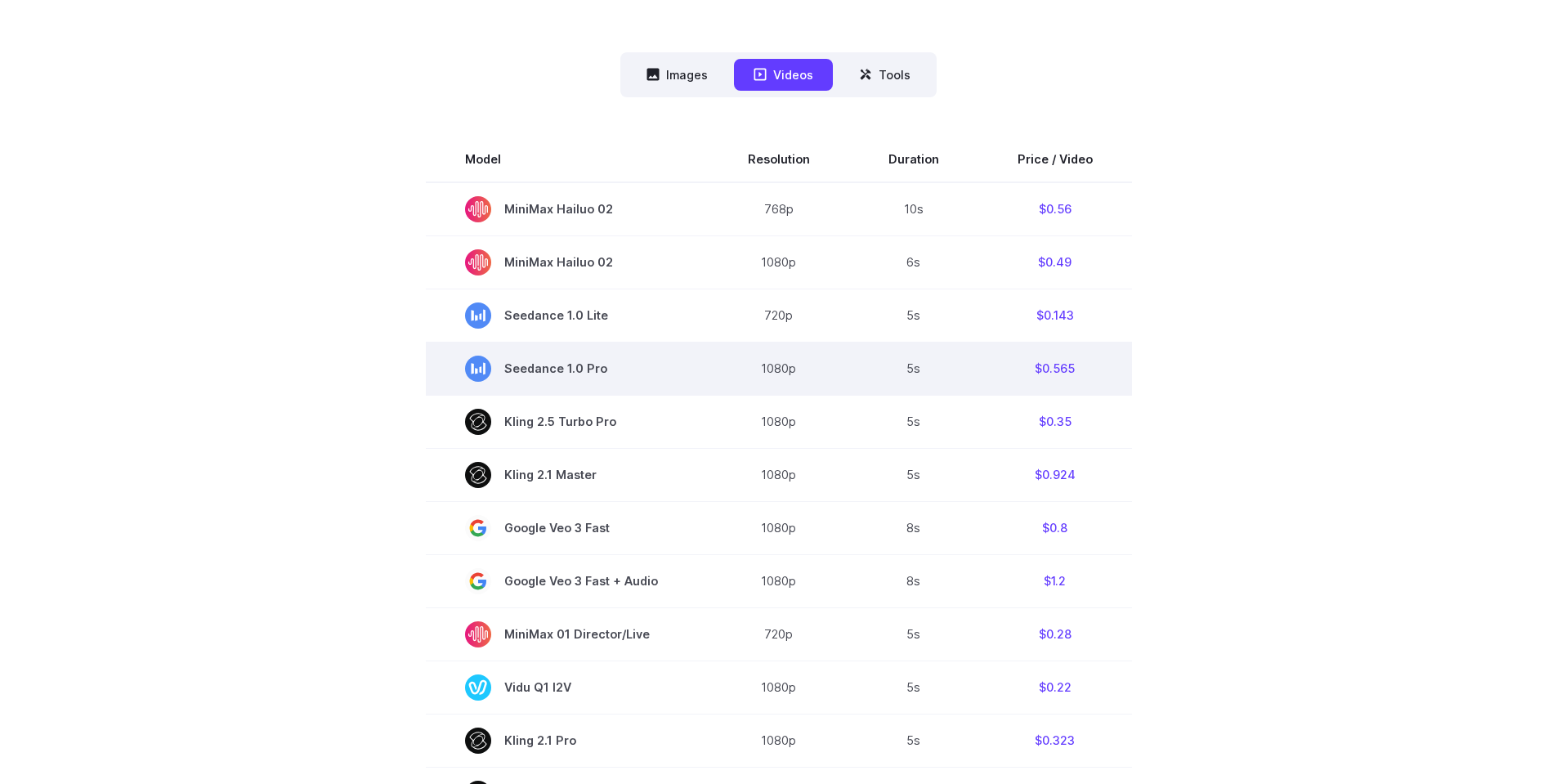
scroll to position [409, 0]
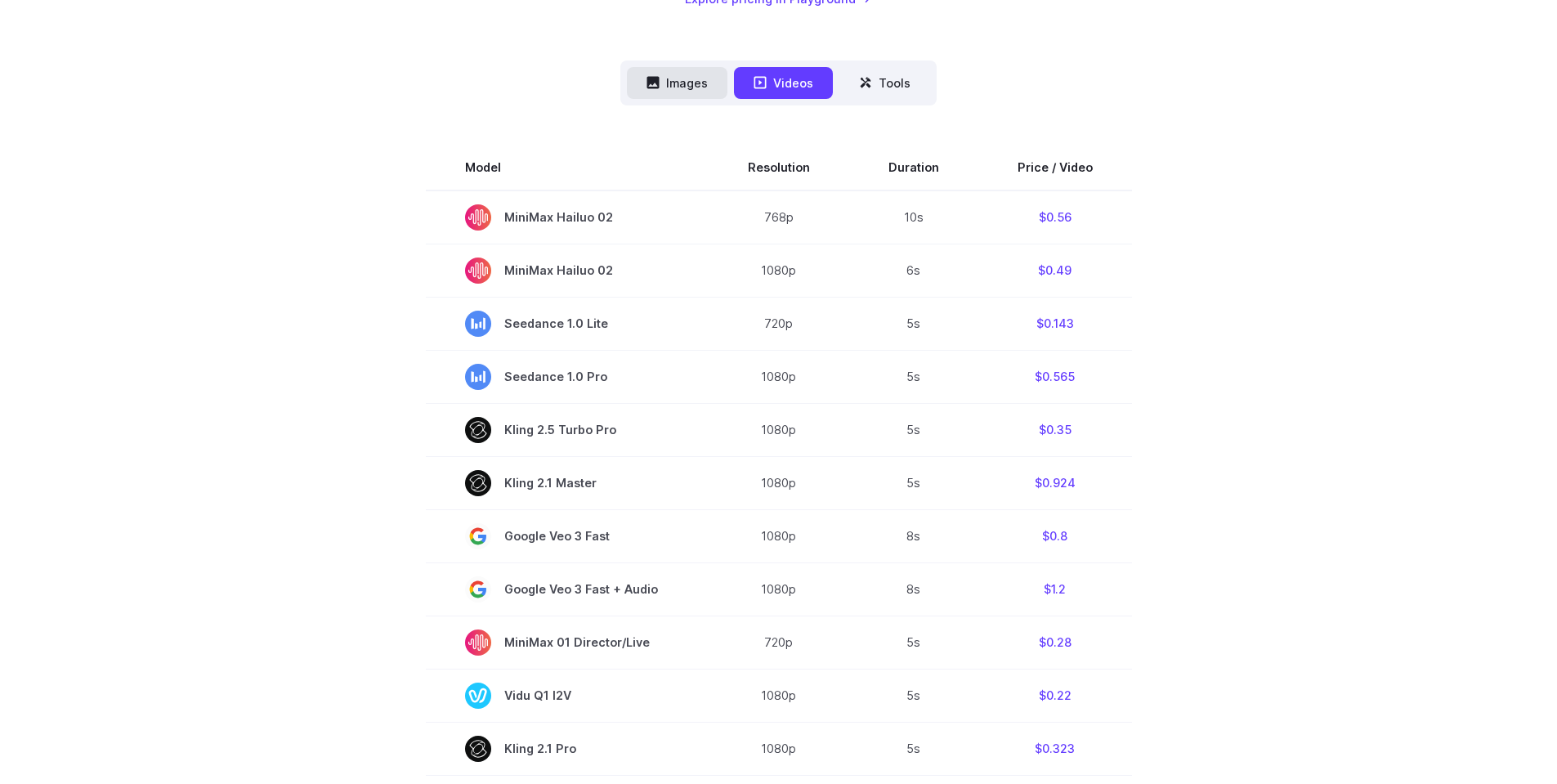
click at [684, 97] on button "Images" at bounding box center [677, 82] width 101 height 32
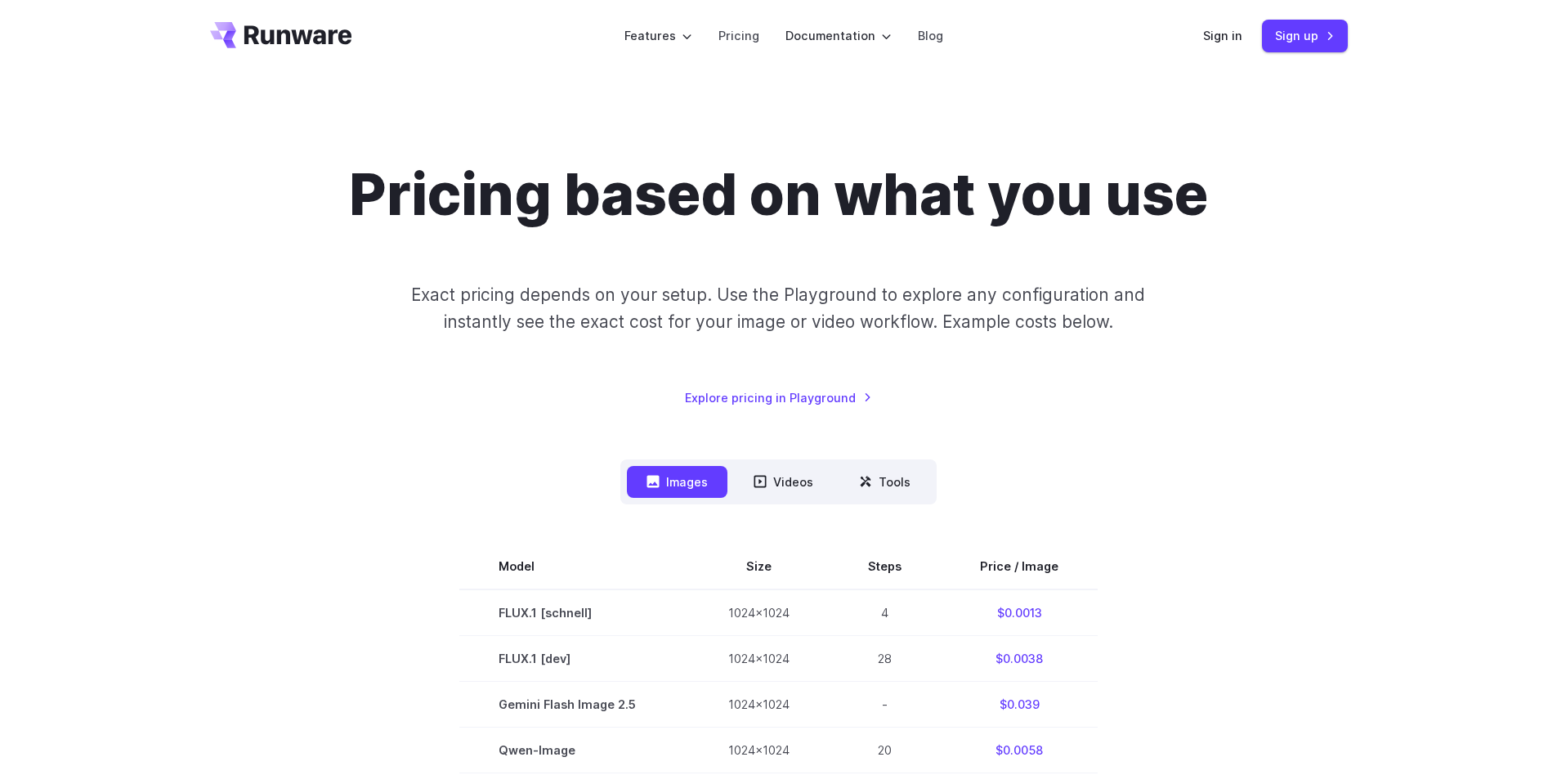
scroll to position [0, 0]
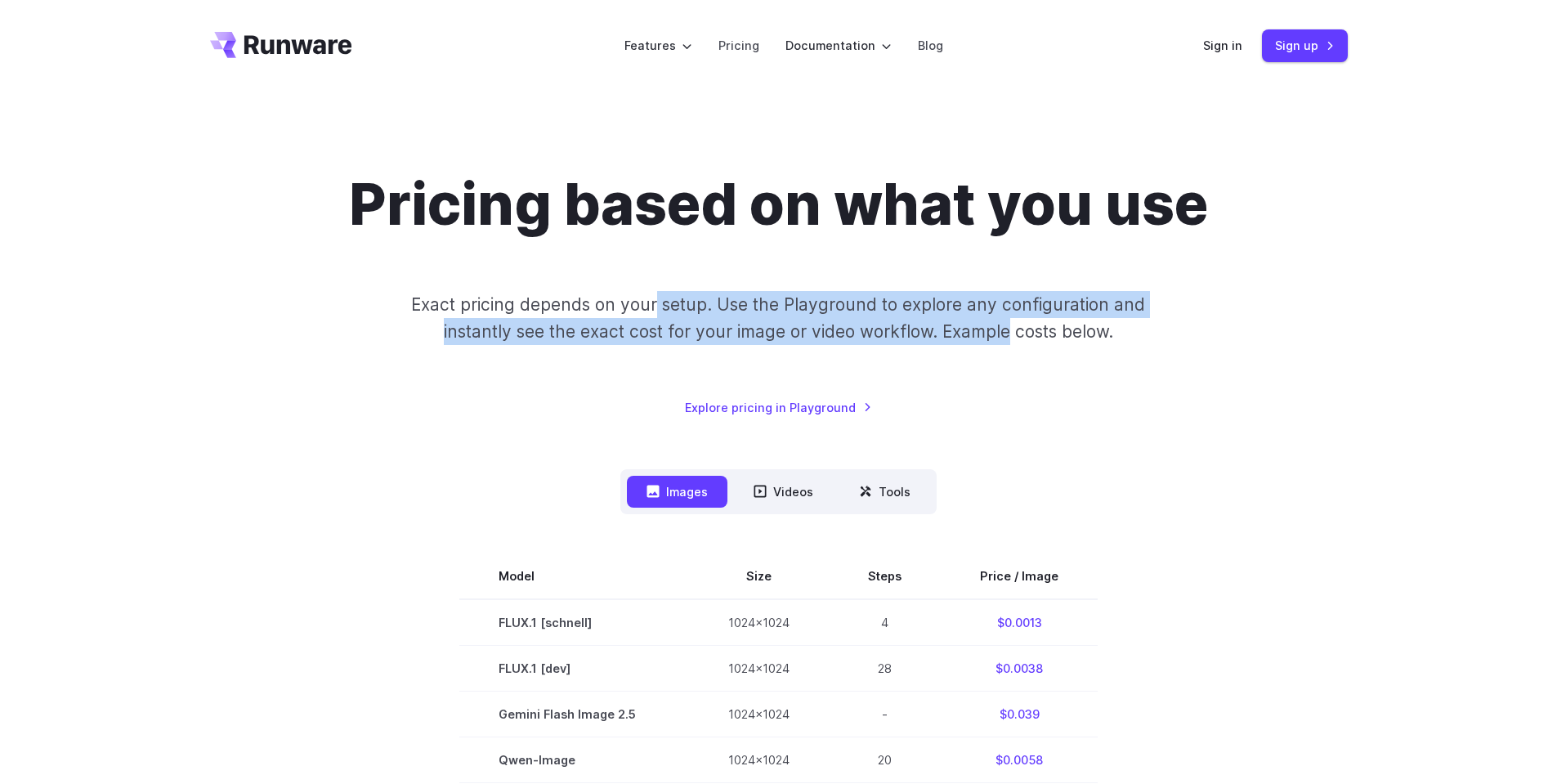
drag, startPoint x: 1003, startPoint y: 344, endPoint x: 655, endPoint y: 302, distance: 350.5
click at [655, 302] on p "Exact pricing depends on your setup. Use the Playground to explore any configur…" at bounding box center [778, 318] width 796 height 55
drag, startPoint x: 846, startPoint y: 336, endPoint x: 964, endPoint y: 340, distance: 118.1
click at [964, 340] on p "Exact pricing depends on your setup. Use the Playground to explore any configur…" at bounding box center [778, 318] width 796 height 55
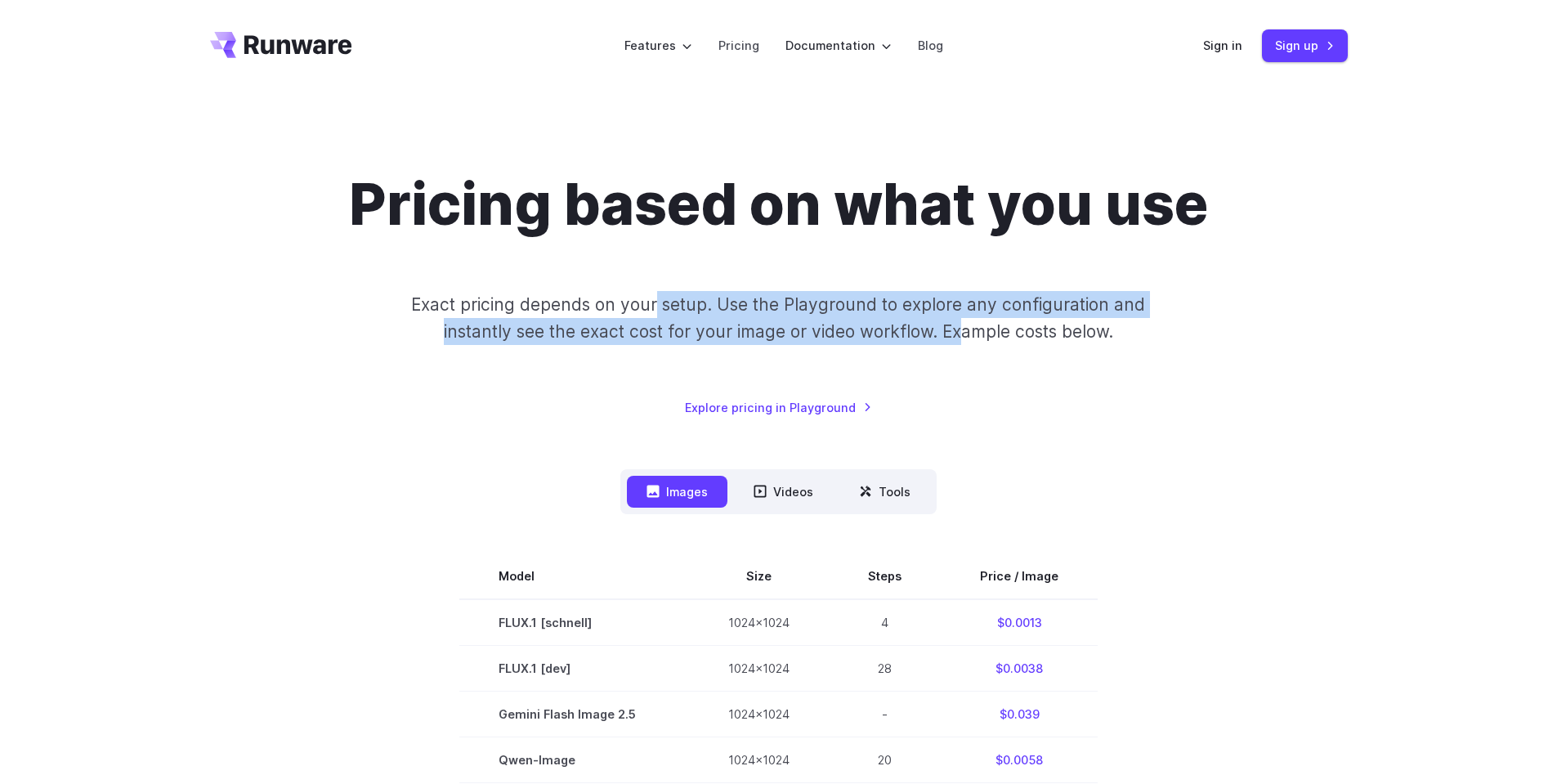
click at [964, 340] on p "Exact pricing depends on your setup. Use the Playground to explore any configur…" at bounding box center [778, 318] width 796 height 55
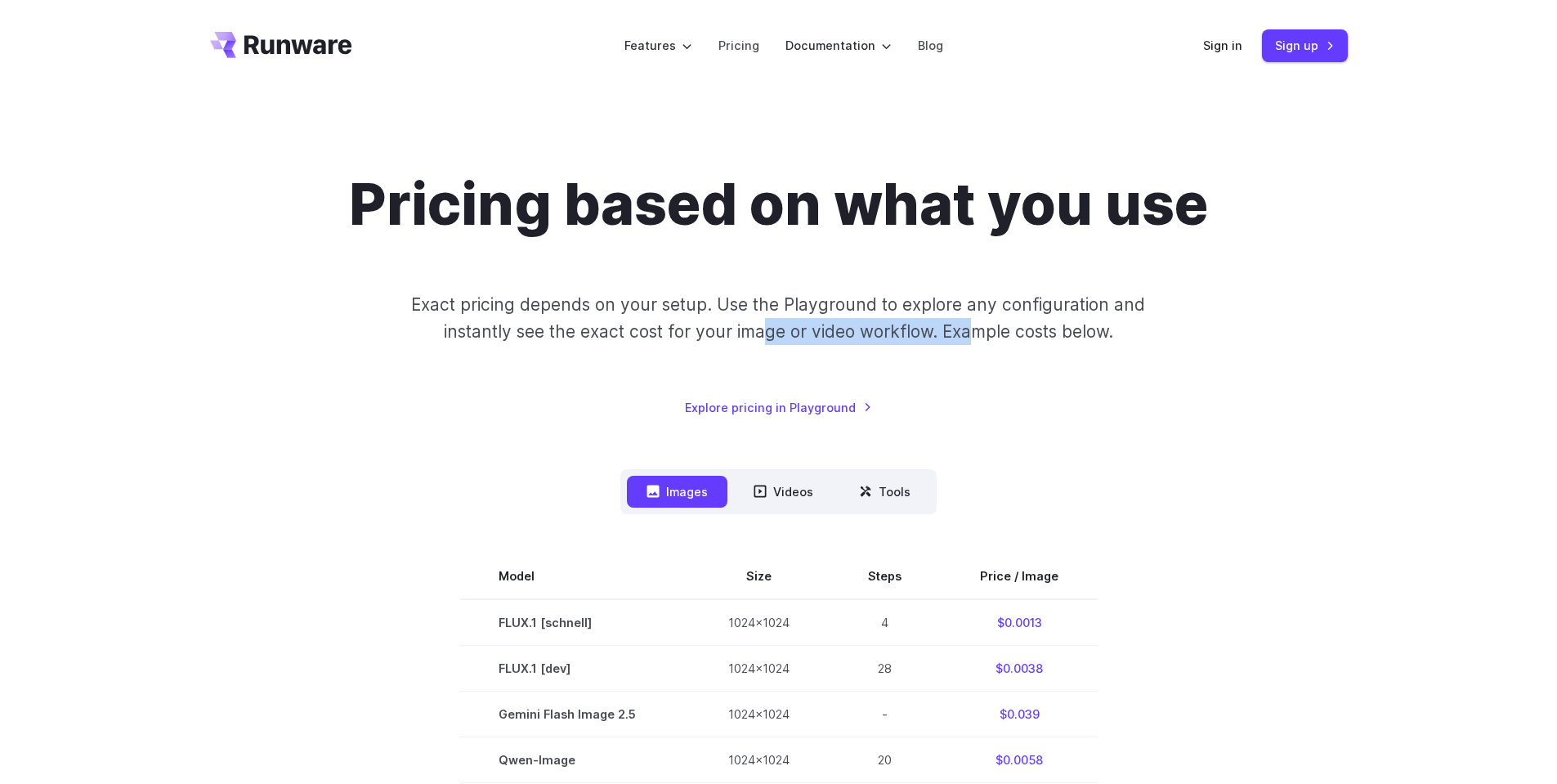
drag, startPoint x: 966, startPoint y: 338, endPoint x: 698, endPoint y: 323, distance: 268.4
click at [720, 326] on p "Exact pricing depends on your setup. Use the Playground to explore any configur…" at bounding box center [778, 318] width 796 height 55
click at [694, 323] on p "Exact pricing depends on your setup. Use the Playground to explore any configur…" at bounding box center [778, 318] width 796 height 55
click at [341, 43] on icon "Go to /" at bounding box center [298, 44] width 108 height 19
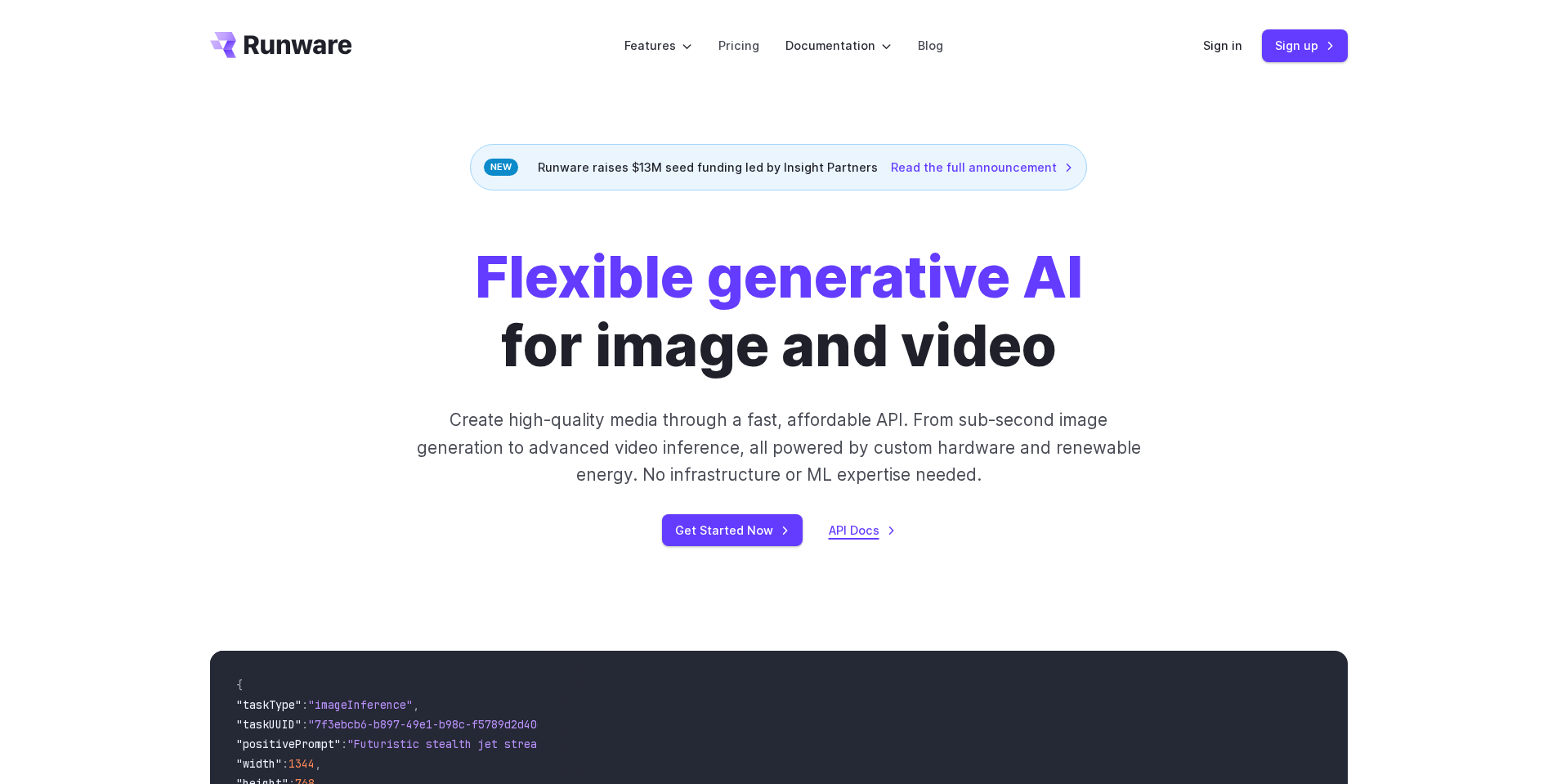
click at [844, 536] on link "API Docs" at bounding box center [863, 529] width 67 height 19
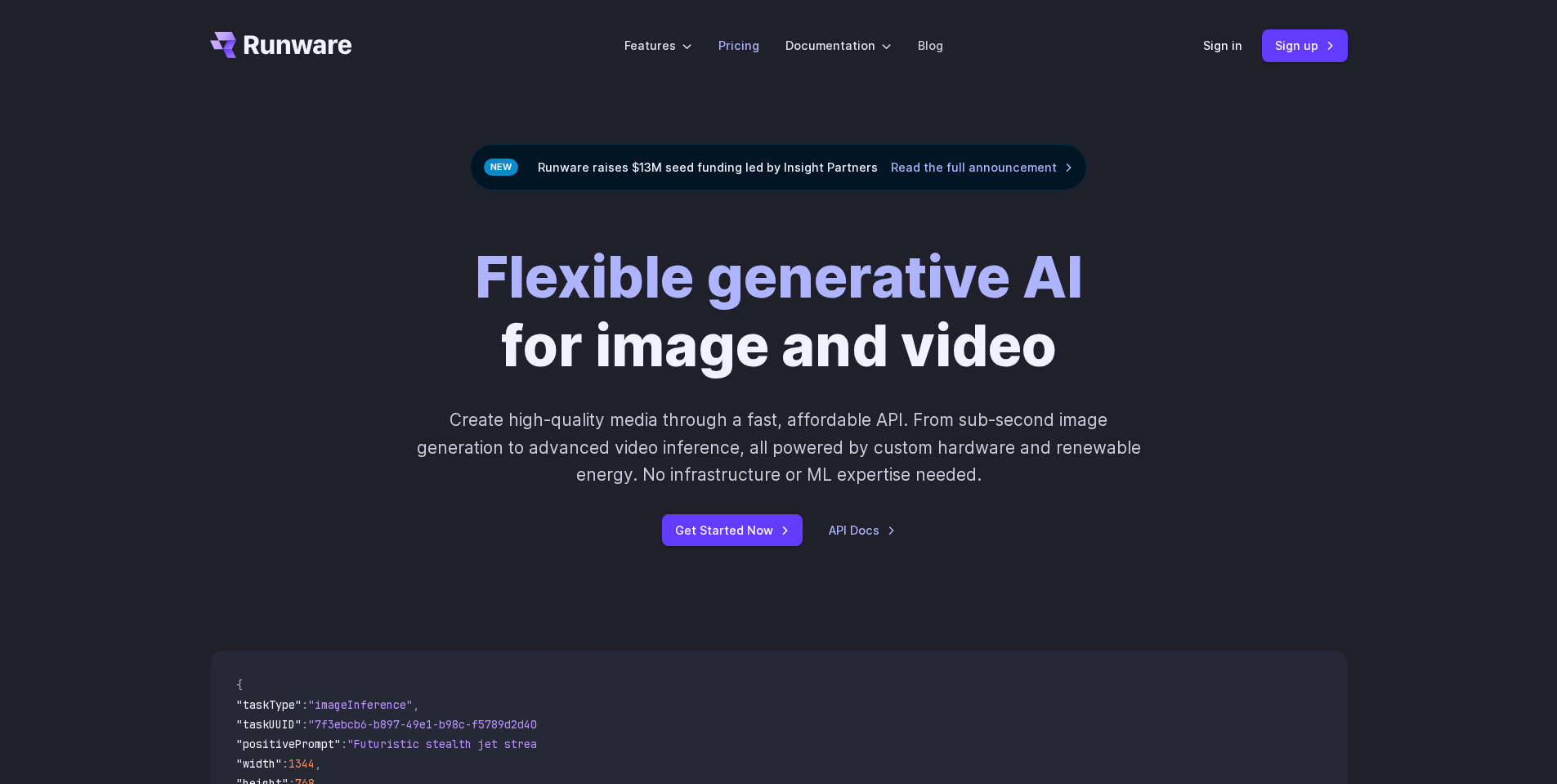
click at [735, 50] on link "Pricing" at bounding box center [738, 45] width 41 height 19
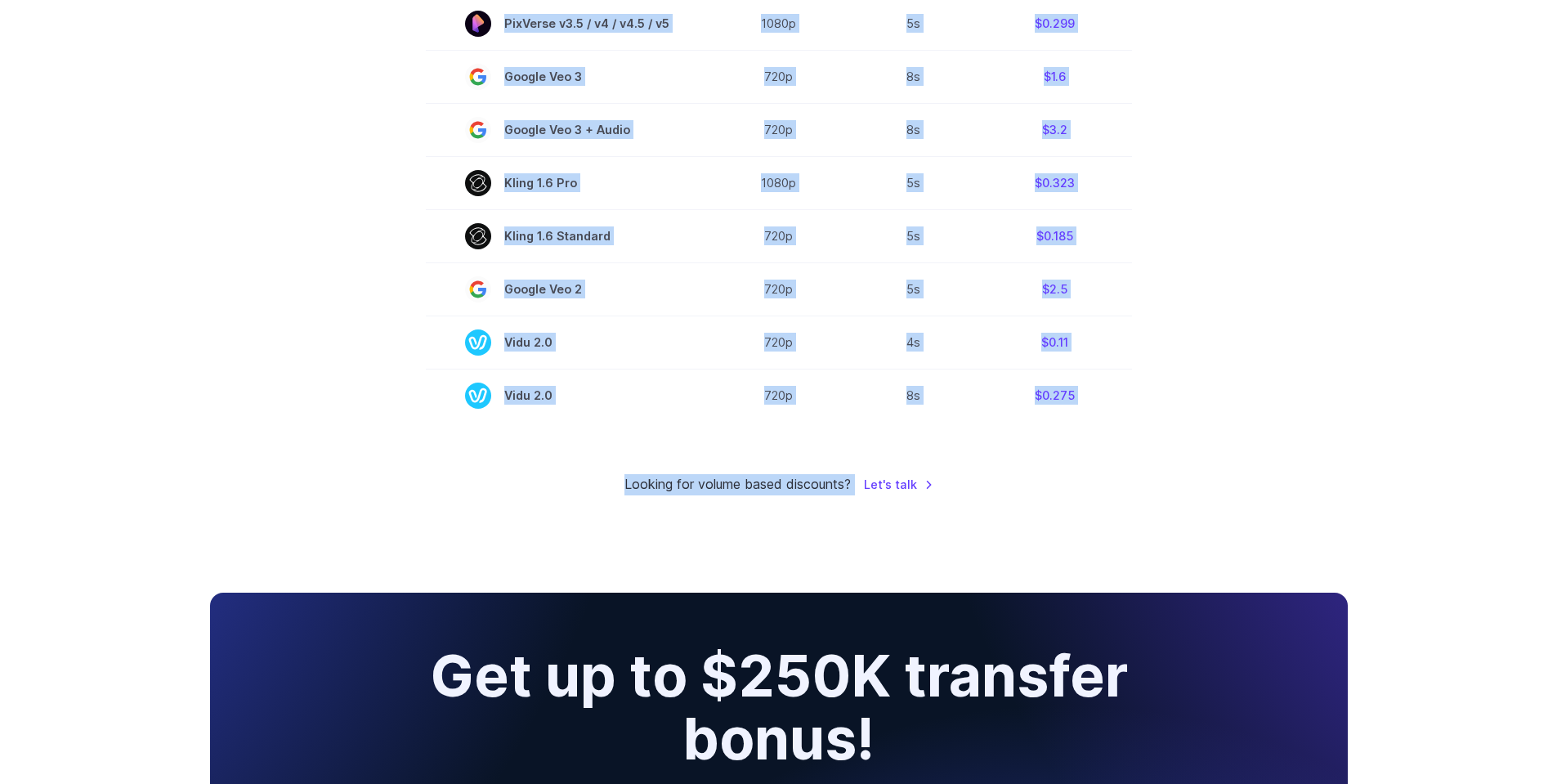
scroll to position [1308, 0]
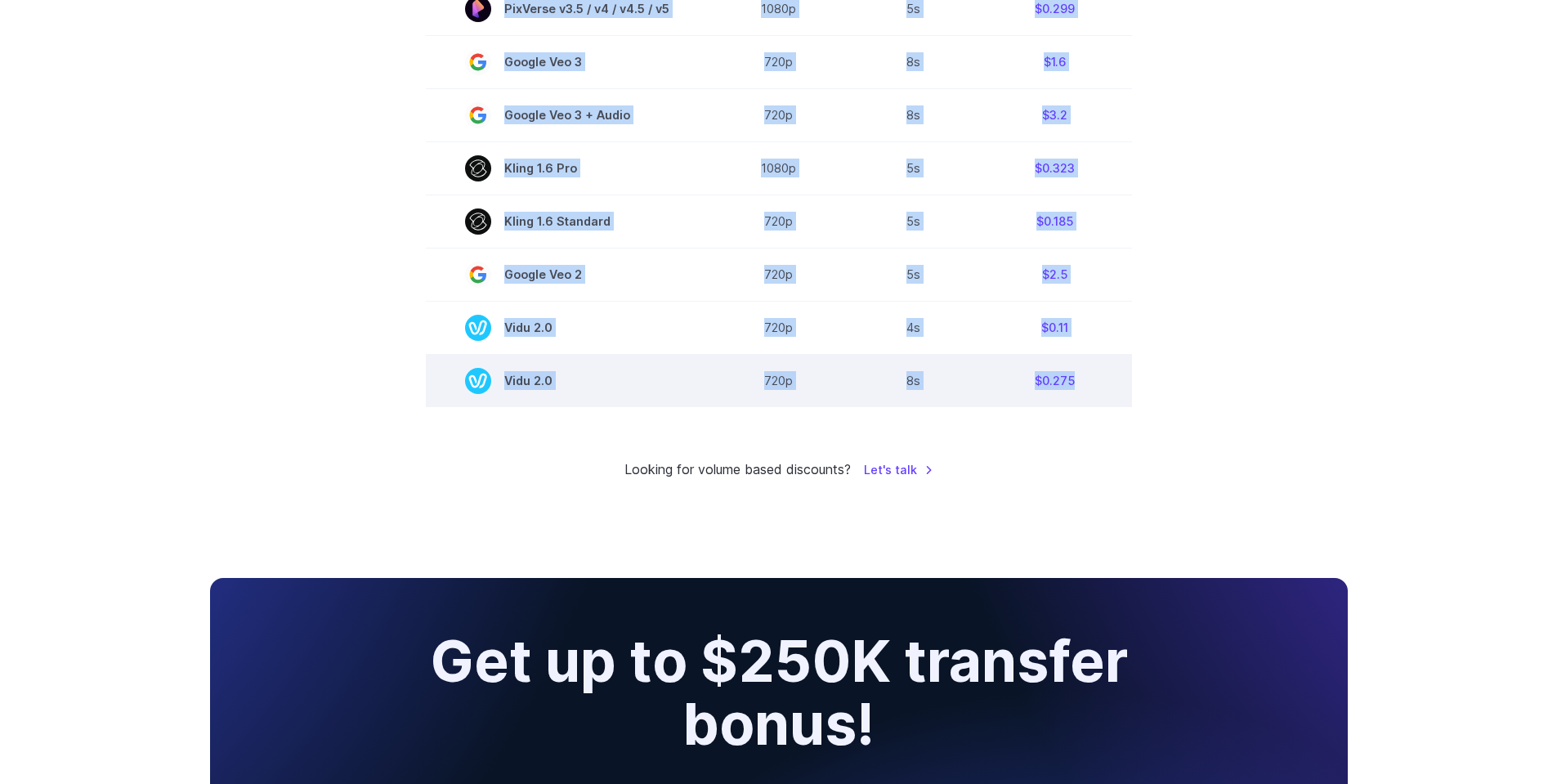
drag, startPoint x: 435, startPoint y: 298, endPoint x: 1094, endPoint y: 404, distance: 667.5
copy div "Model Resolution Duration Price / Video MiniMax Hailuo 02 768p 10s $0.56 MiniMa…"
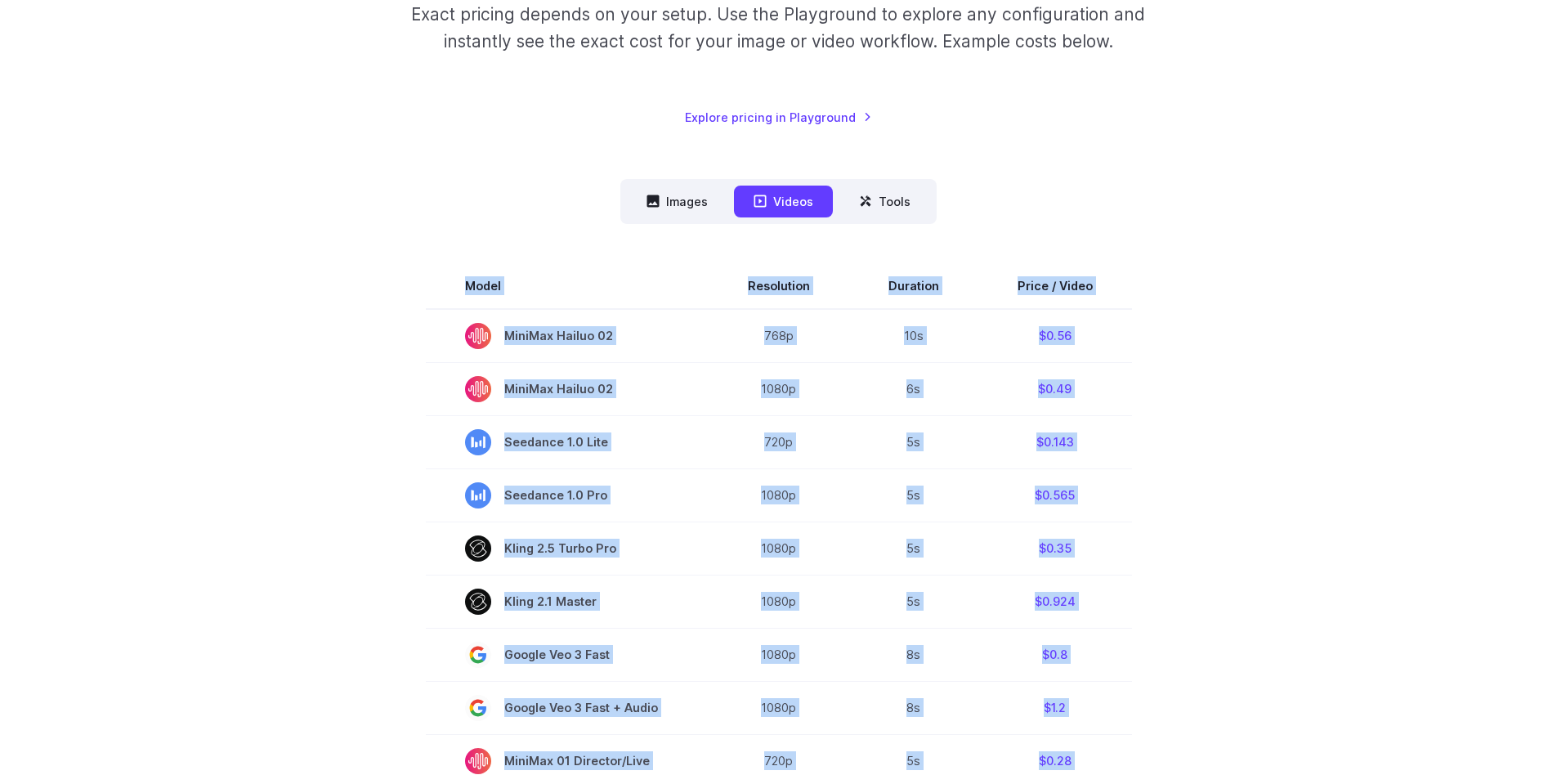
scroll to position [245, 0]
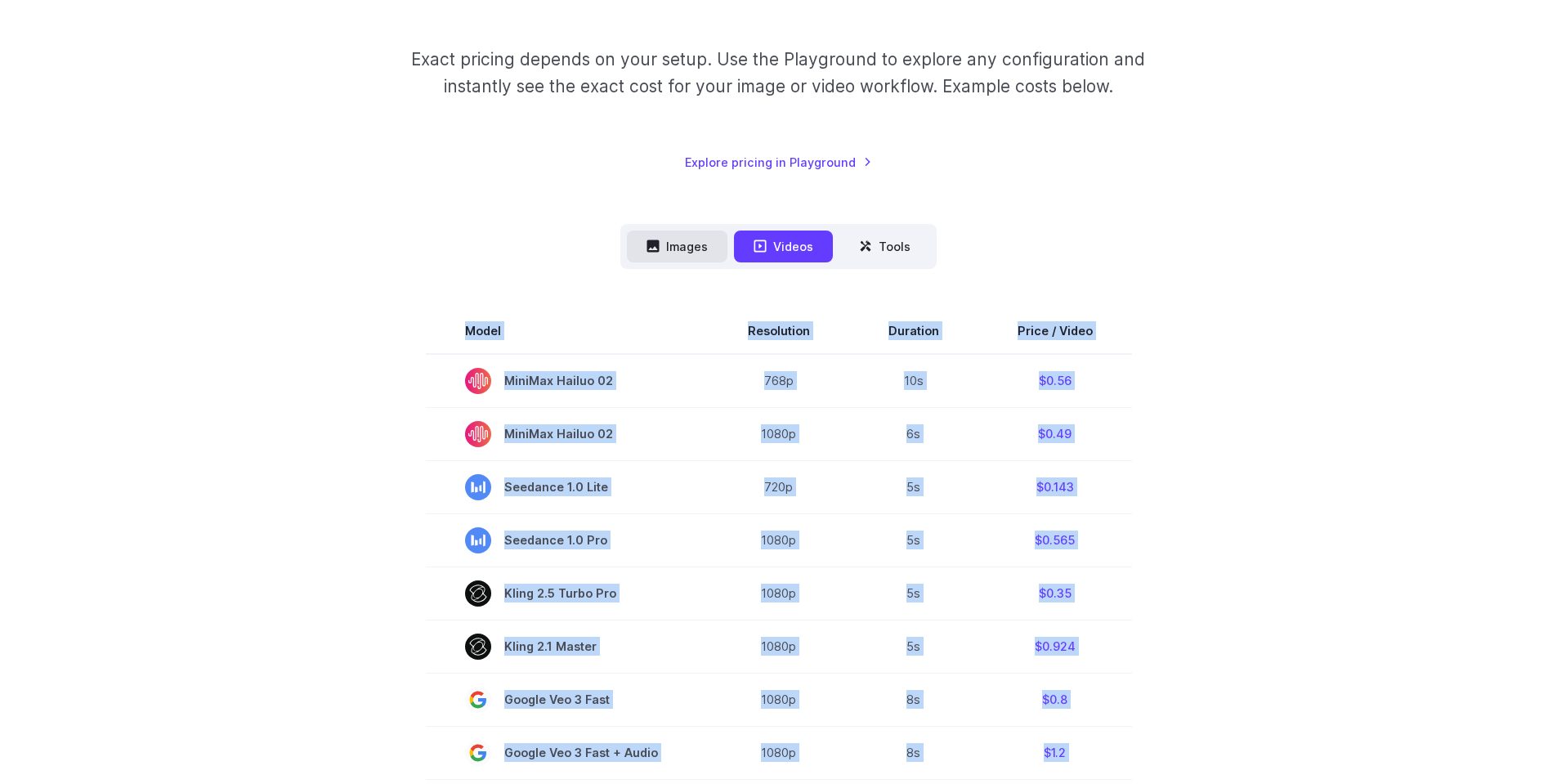
click at [675, 251] on button "Images" at bounding box center [677, 246] width 101 height 32
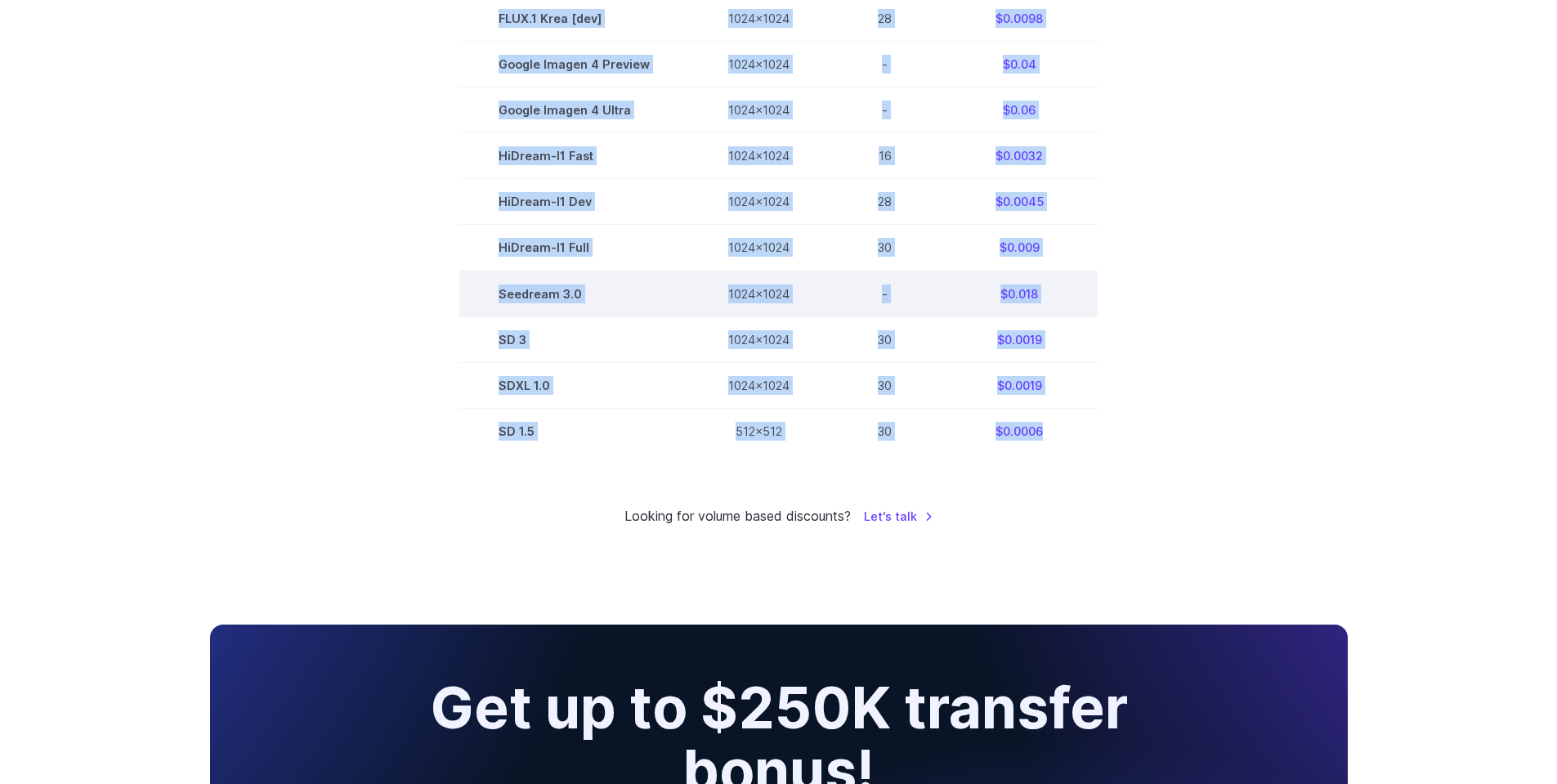
scroll to position [1062, 0]
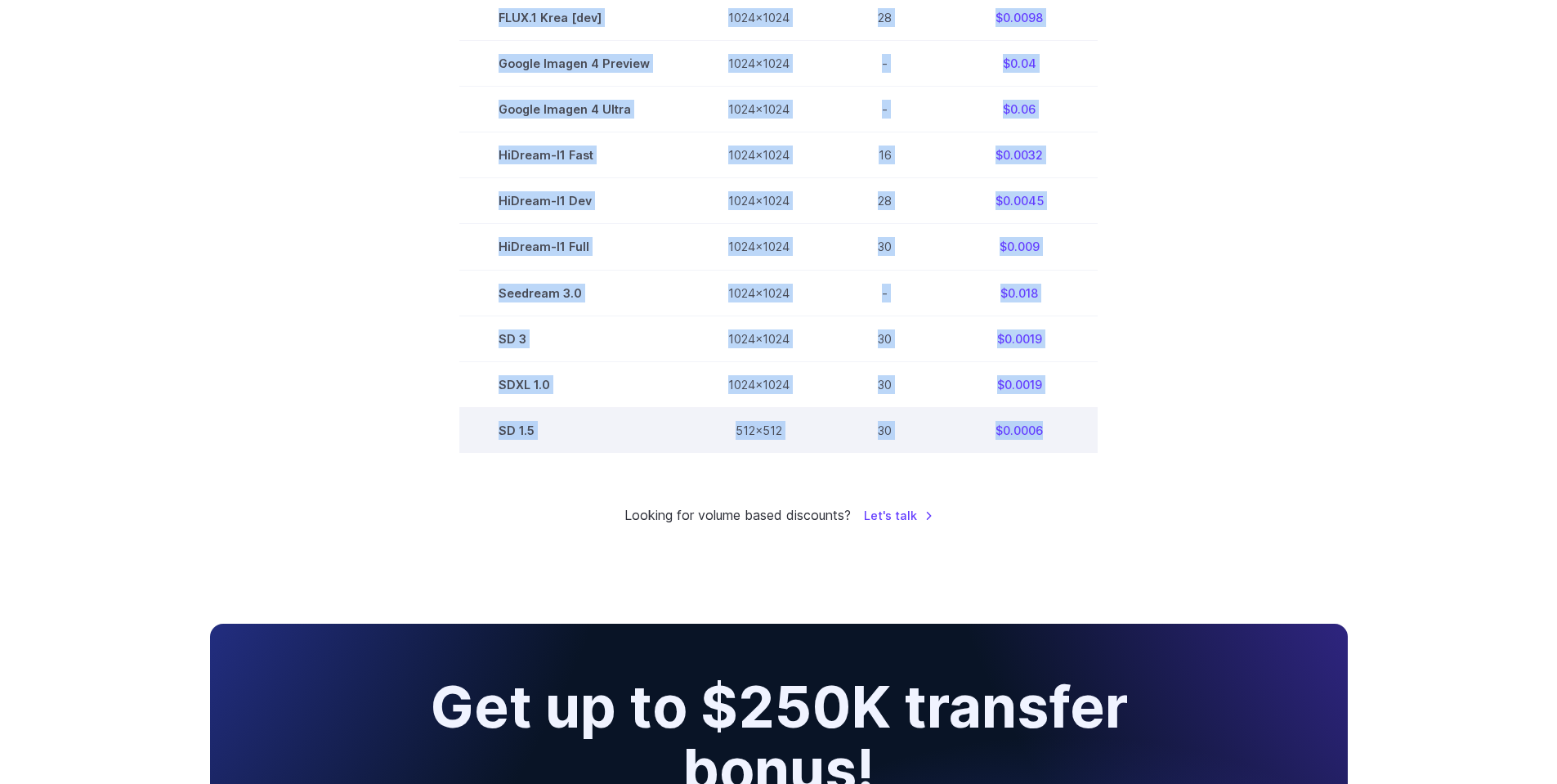
drag, startPoint x: 477, startPoint y: 331, endPoint x: 1057, endPoint y: 421, distance: 586.9
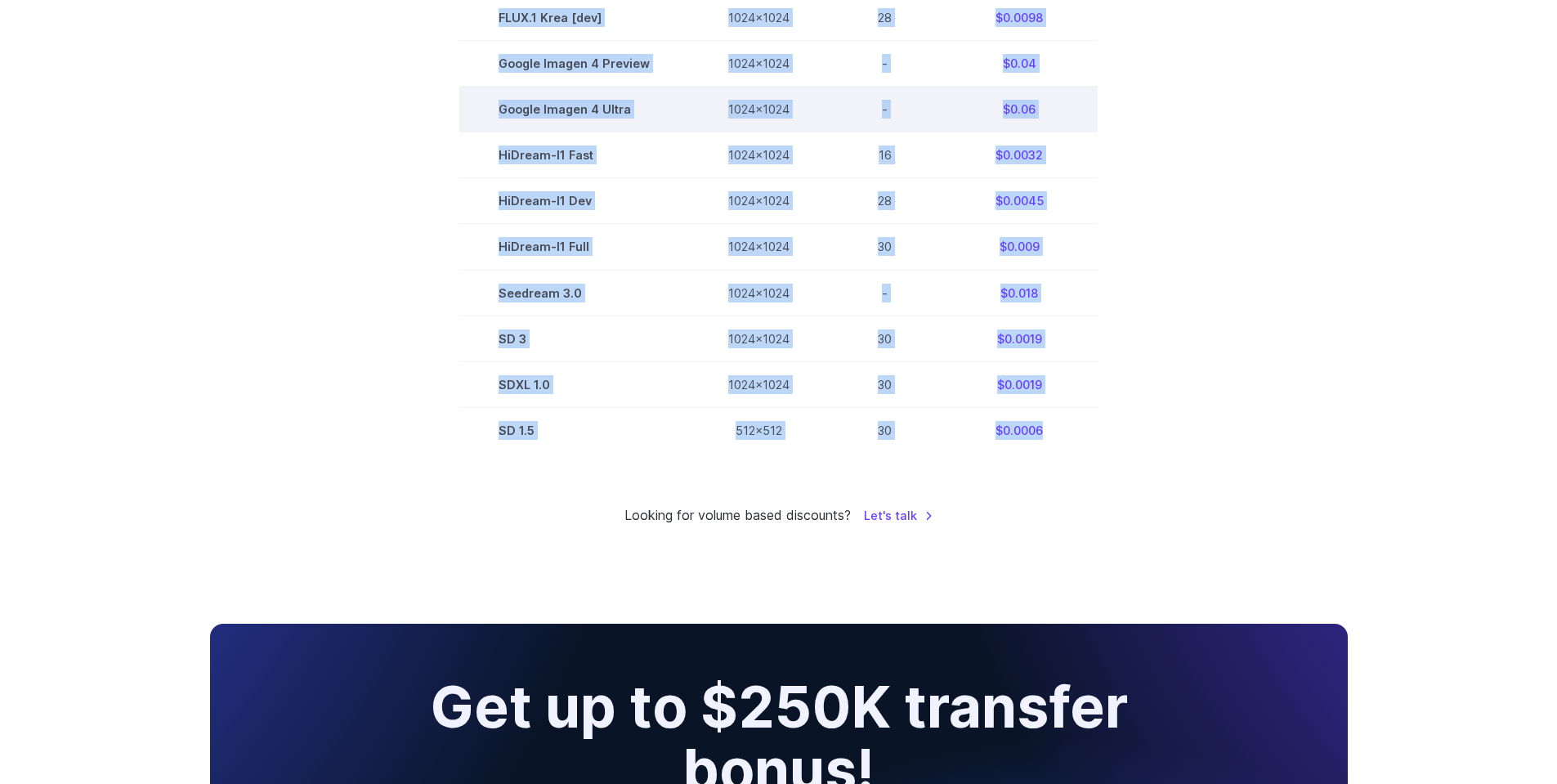
copy tbody "Model Size Steps Price / Image FLUX.1 [schnell] 1024x1024 4 $0.0013 FLUX.1 [dev…"
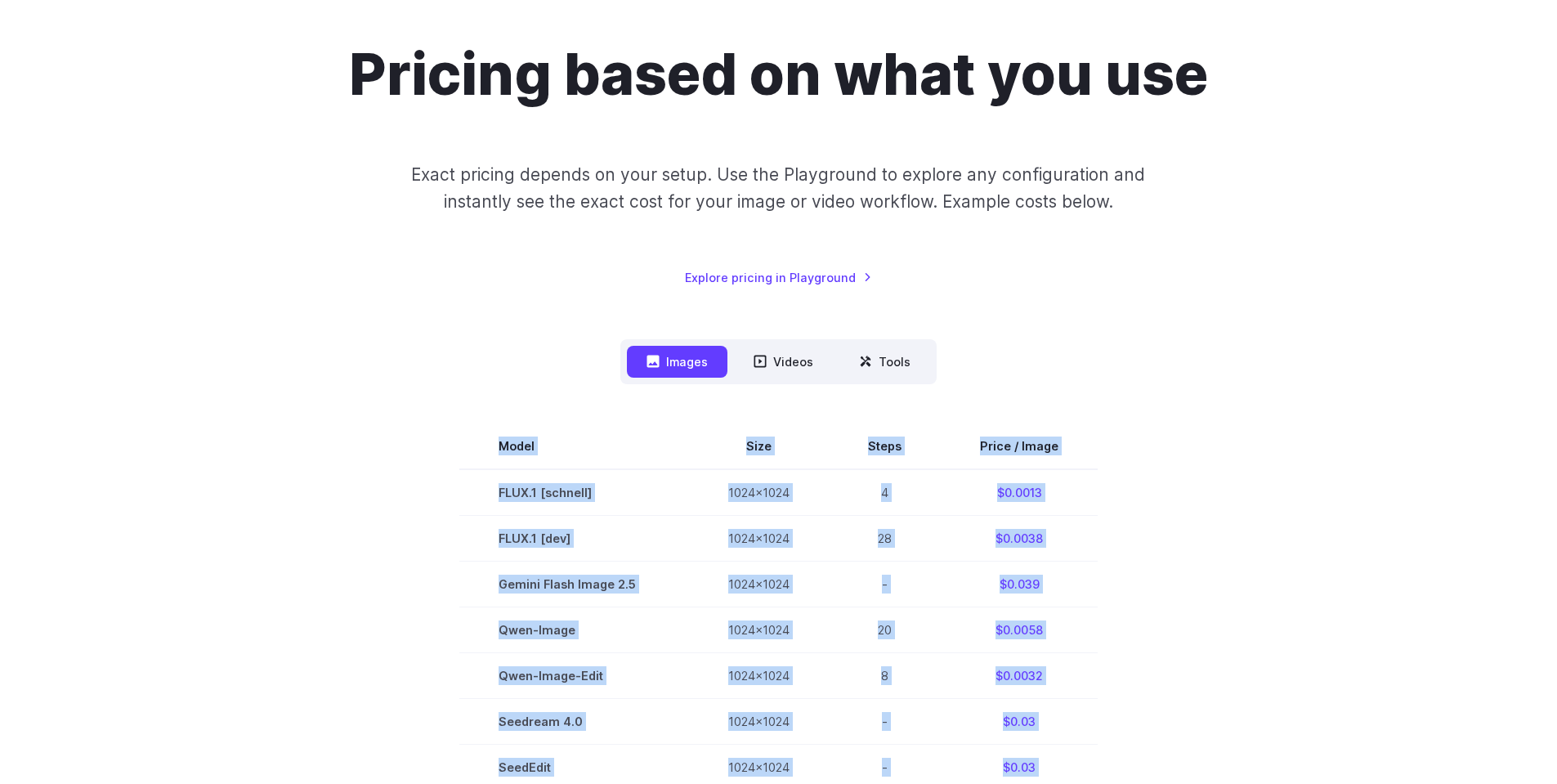
scroll to position [0, 0]
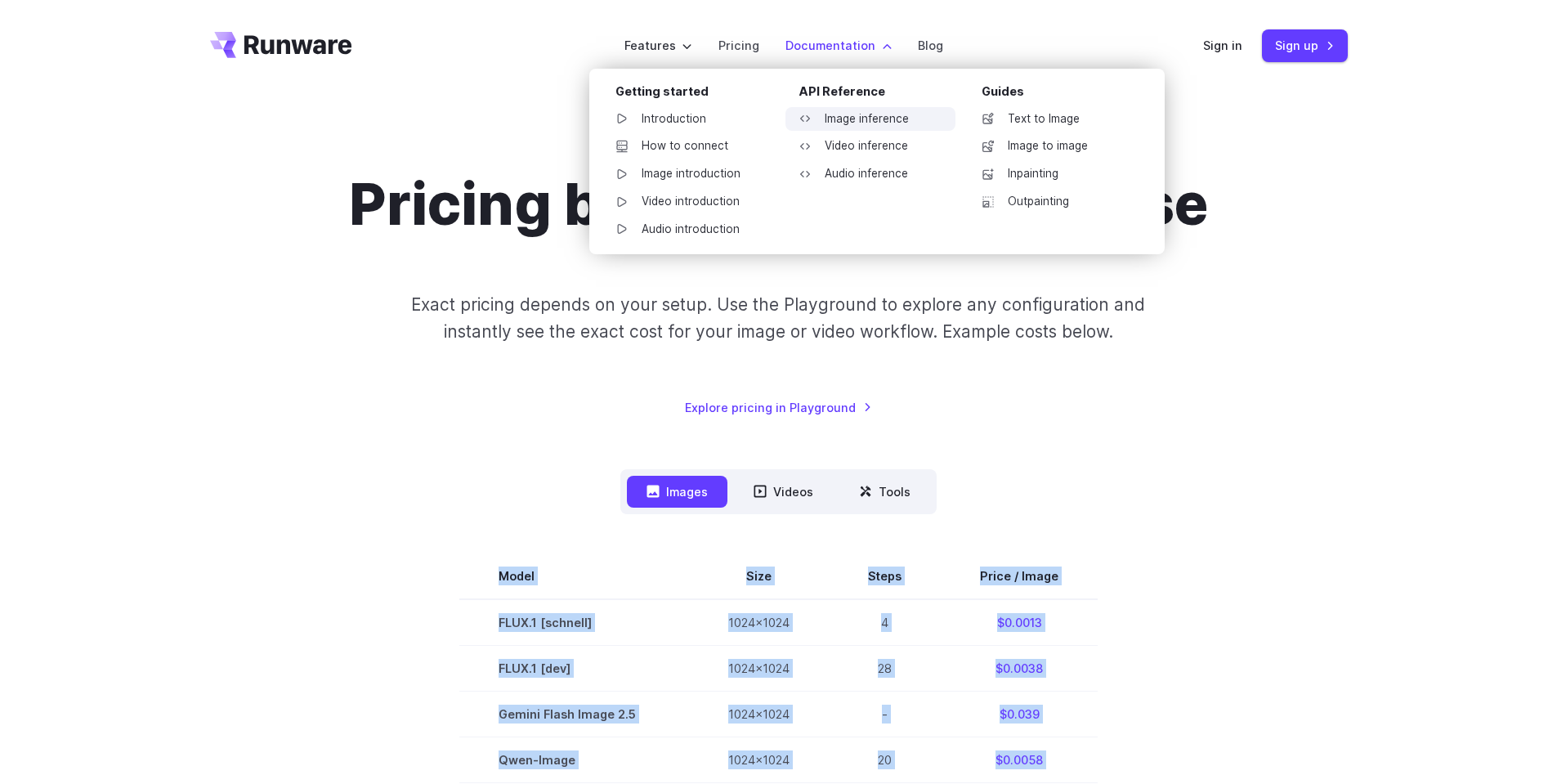
click at [864, 117] on link "Image inference" at bounding box center [870, 119] width 170 height 24
